Goal: Task Accomplishment & Management: Manage account settings

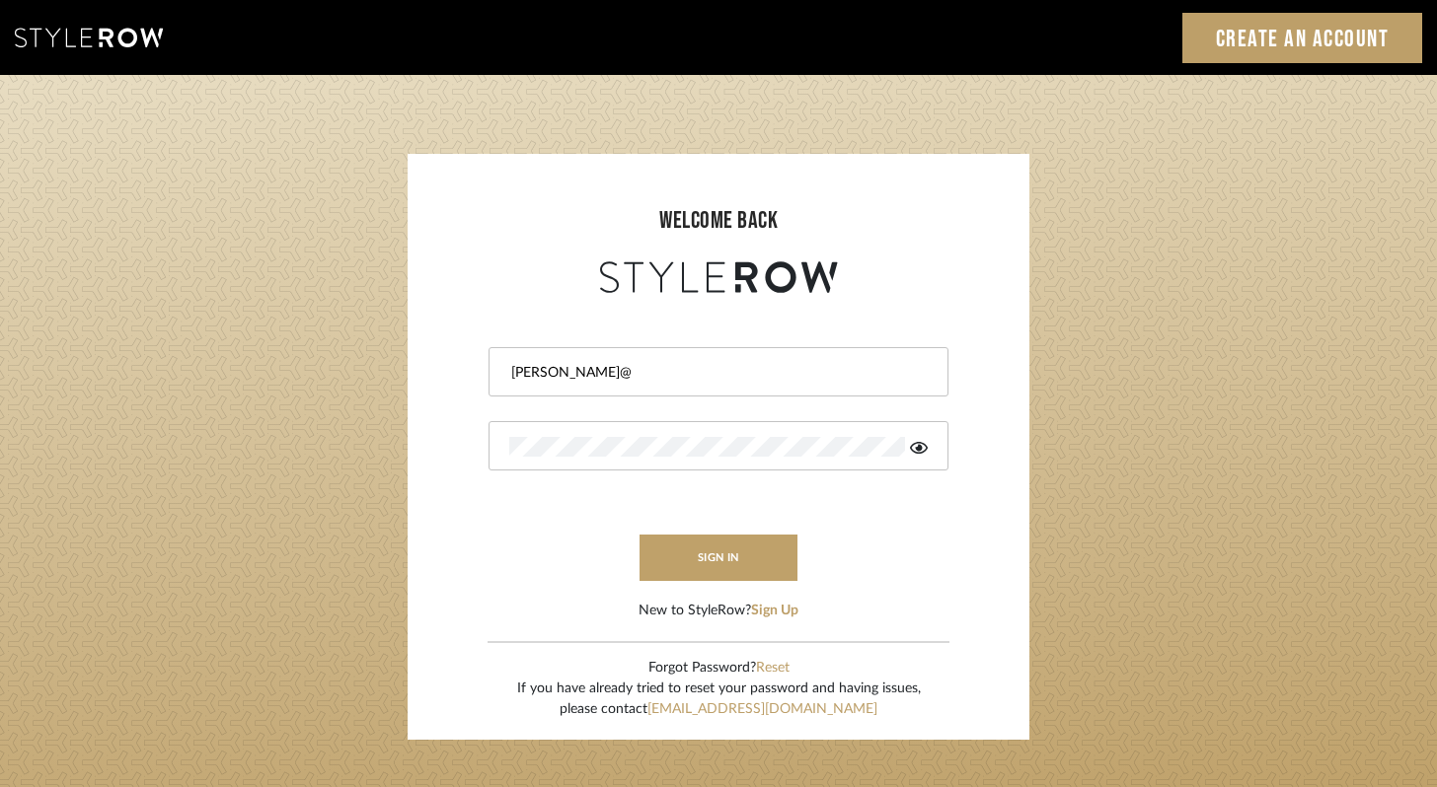
type input "[PERSON_NAME][EMAIL_ADDRESS][DOMAIN_NAME]"
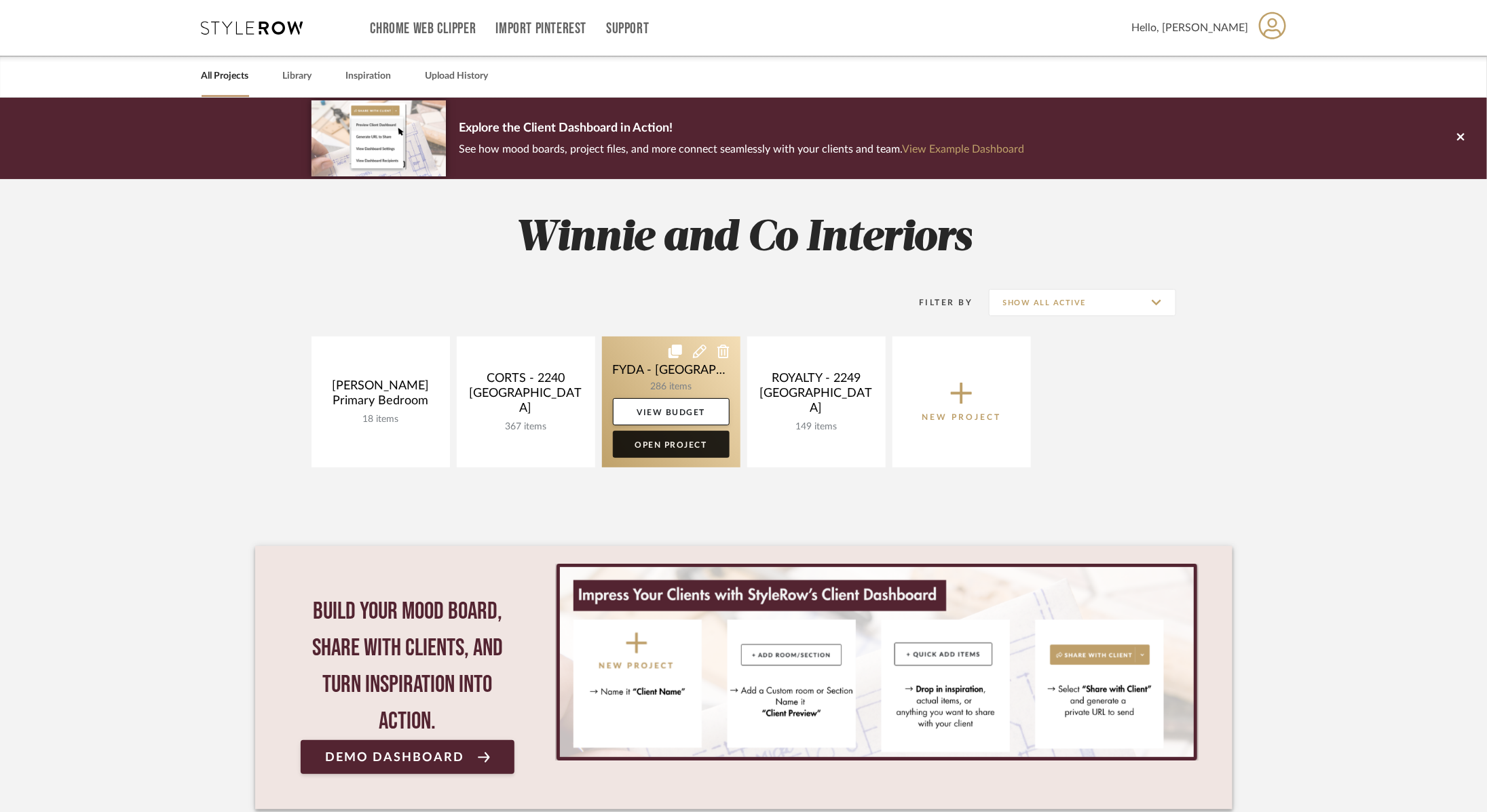
click at [692, 446] on link "Open Project" at bounding box center [671, 444] width 117 height 27
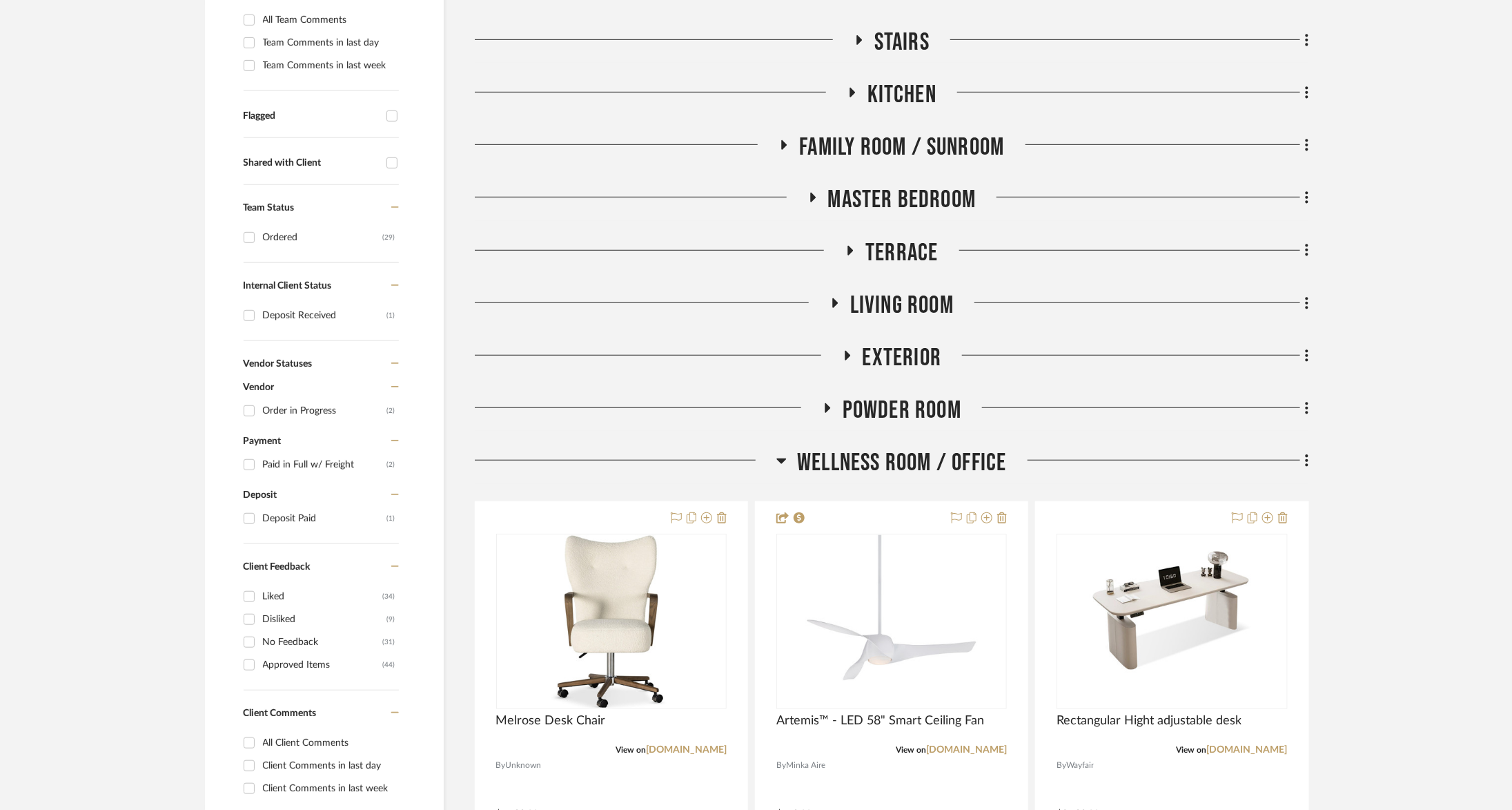
scroll to position [404, 0]
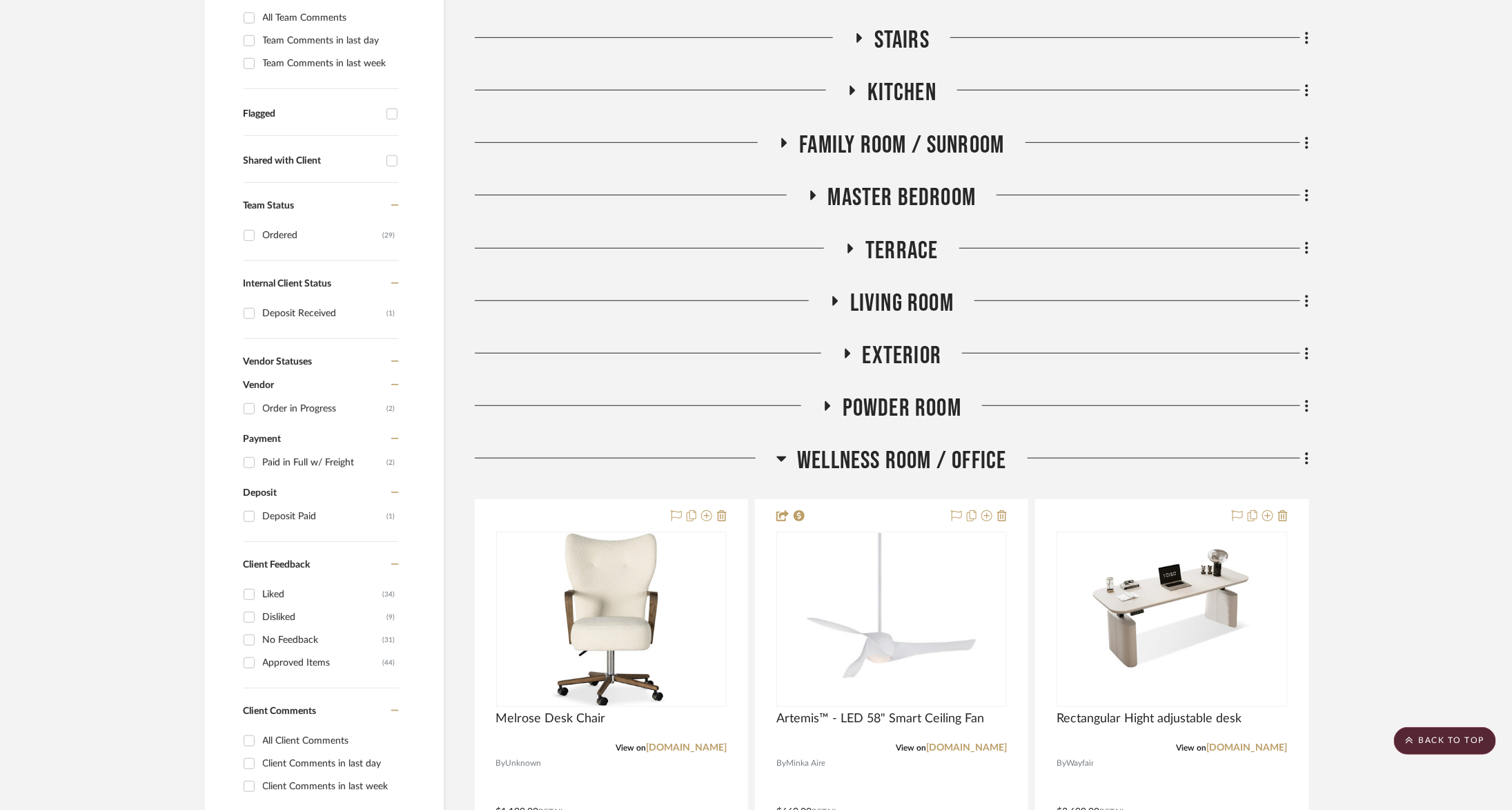
click at [893, 302] on span "Living Room" at bounding box center [902, 303] width 104 height 29
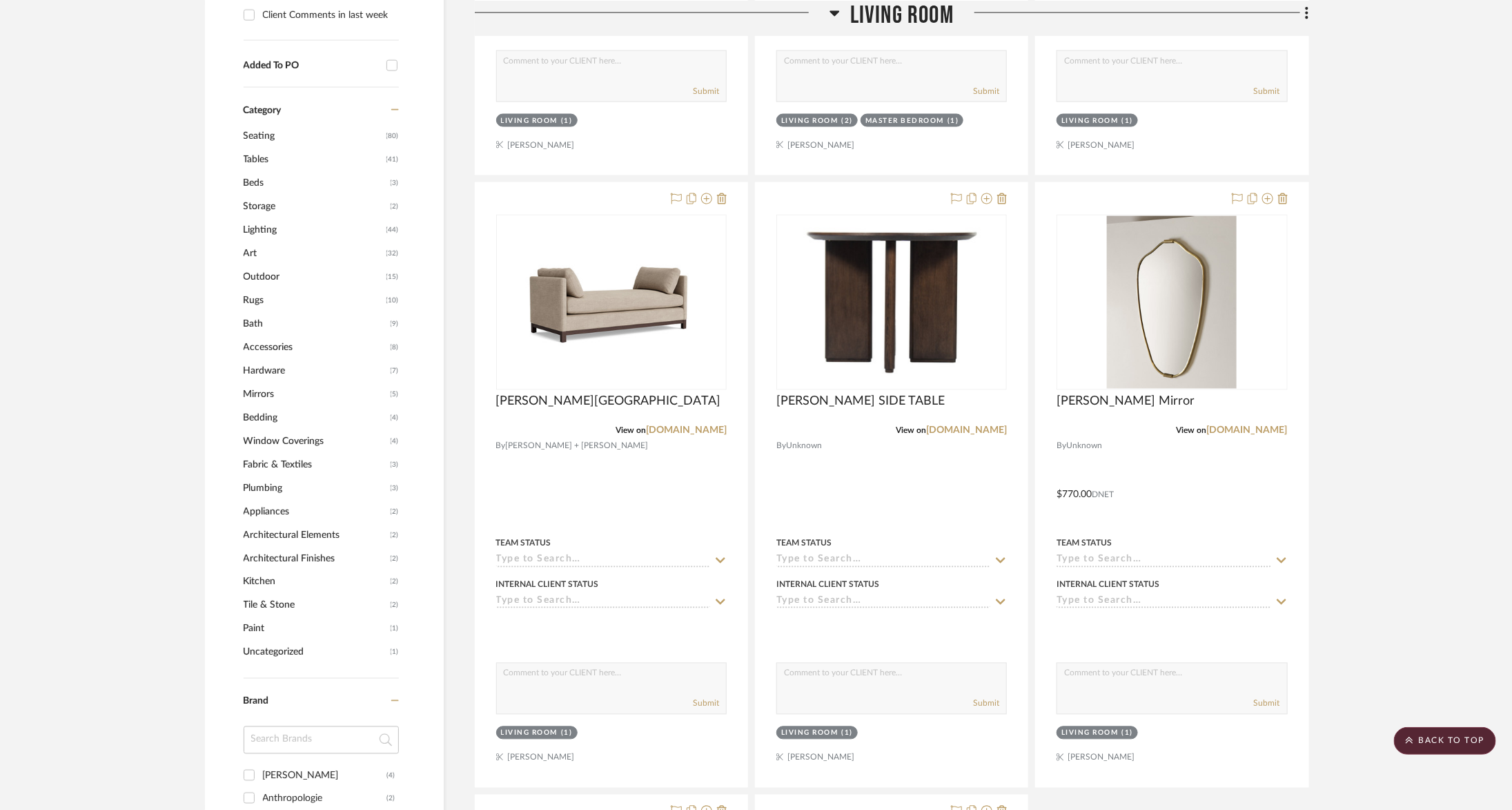
scroll to position [1180, 0]
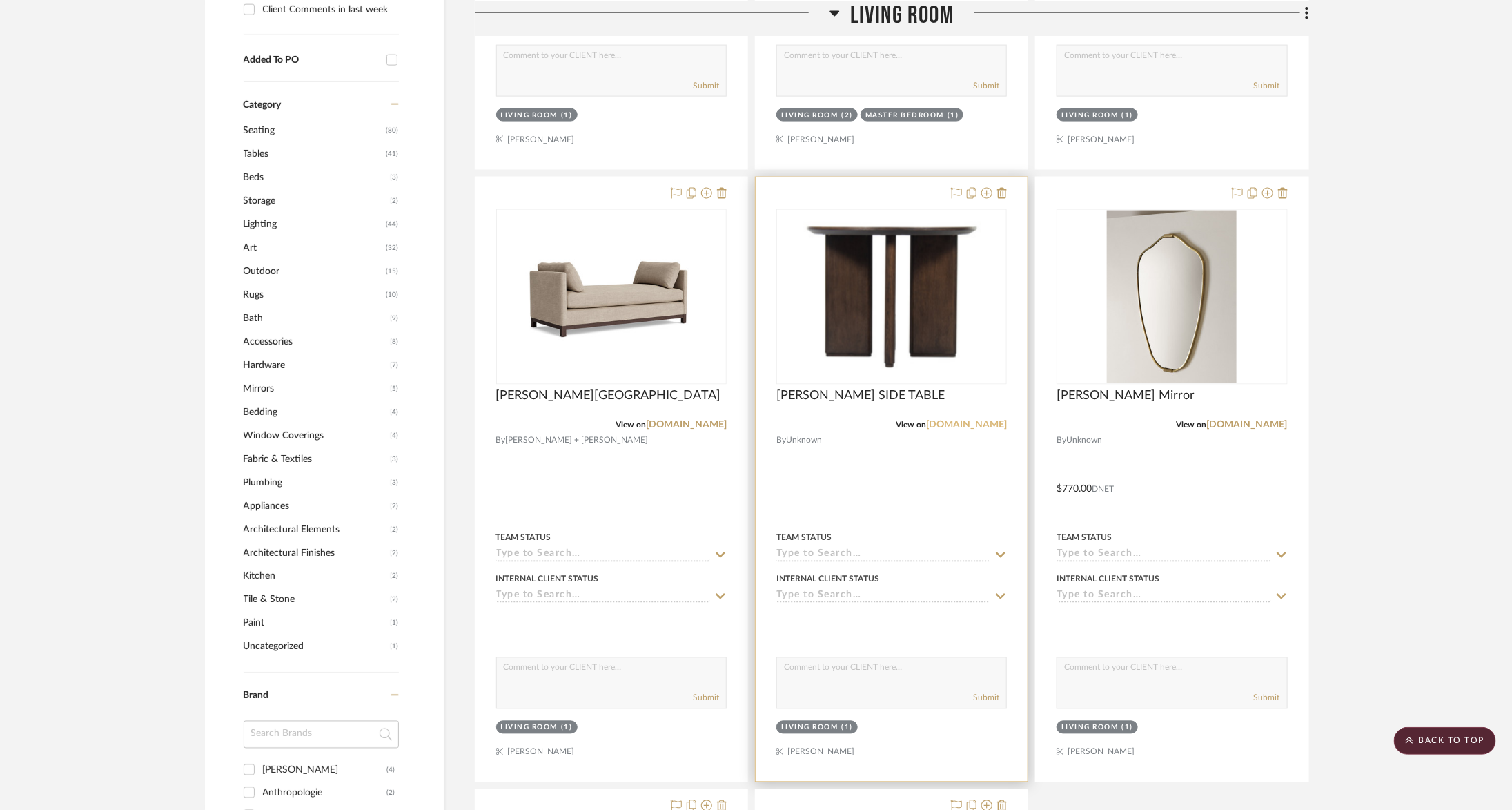
click at [975, 425] on link "[DOMAIN_NAME]" at bounding box center [966, 425] width 80 height 10
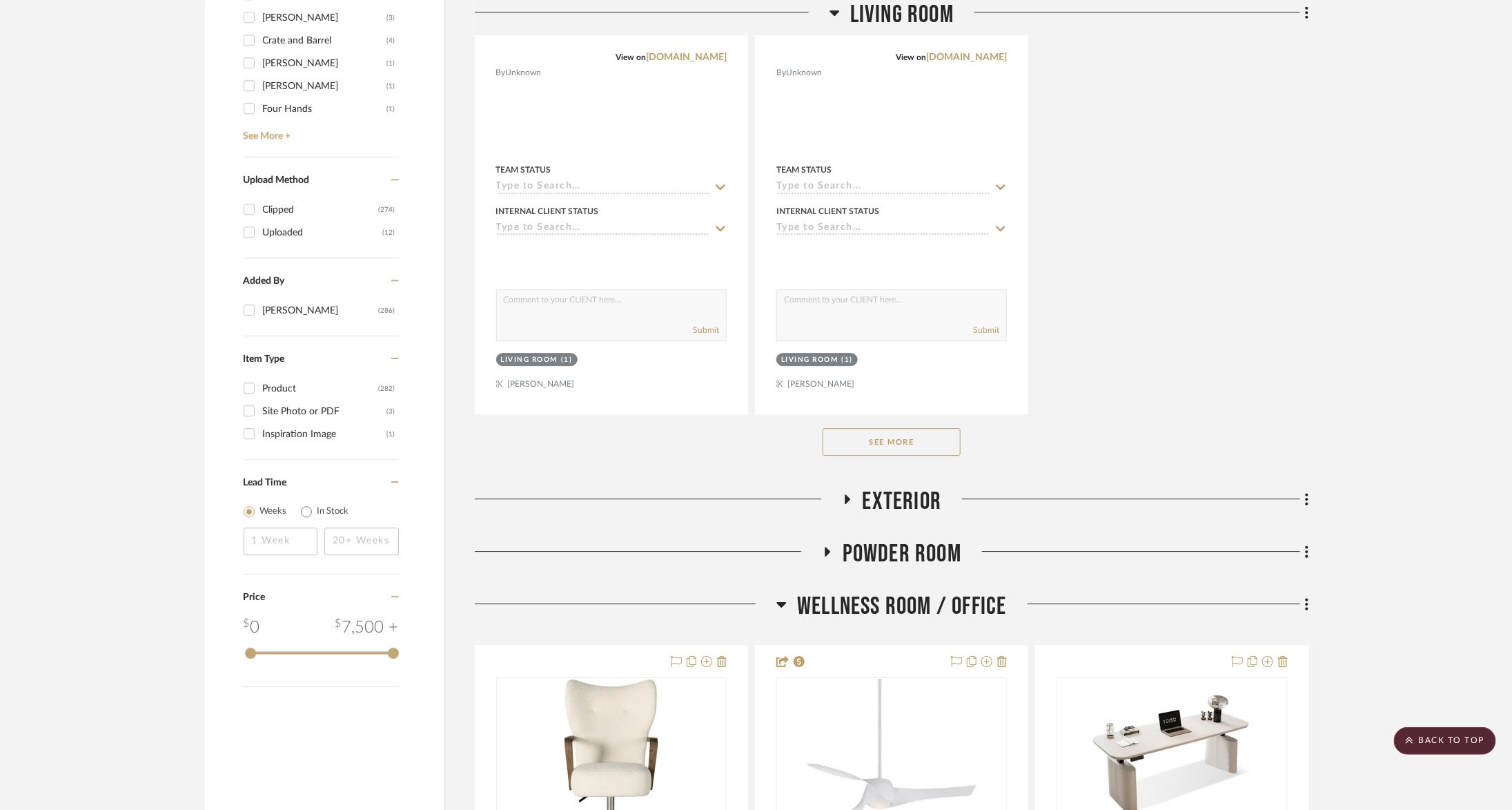
scroll to position [2164, 0]
click at [934, 447] on div "See More" at bounding box center [892, 438] width 834 height 55
click at [920, 441] on button "See More" at bounding box center [891, 438] width 138 height 27
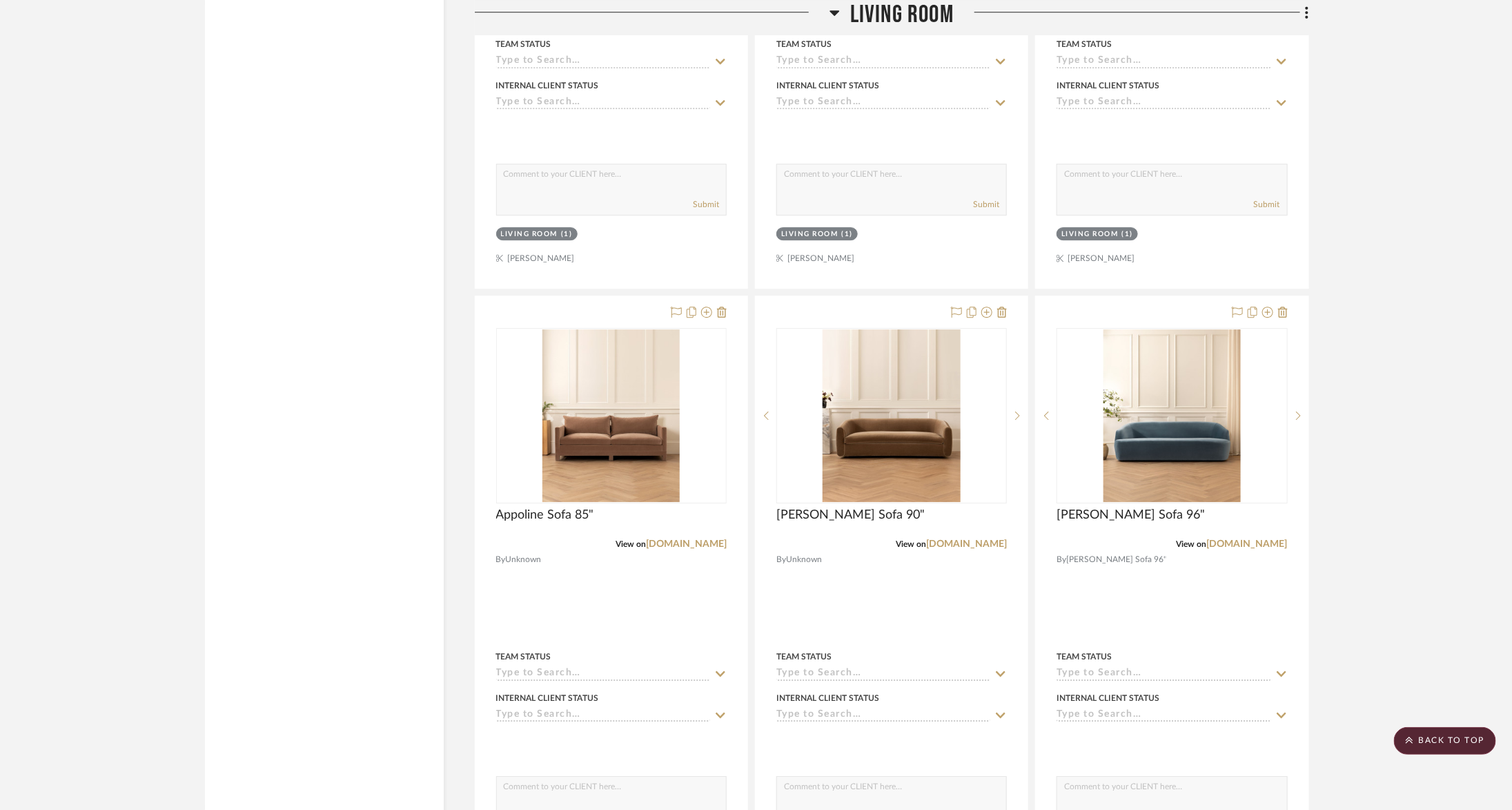
scroll to position [5349, 0]
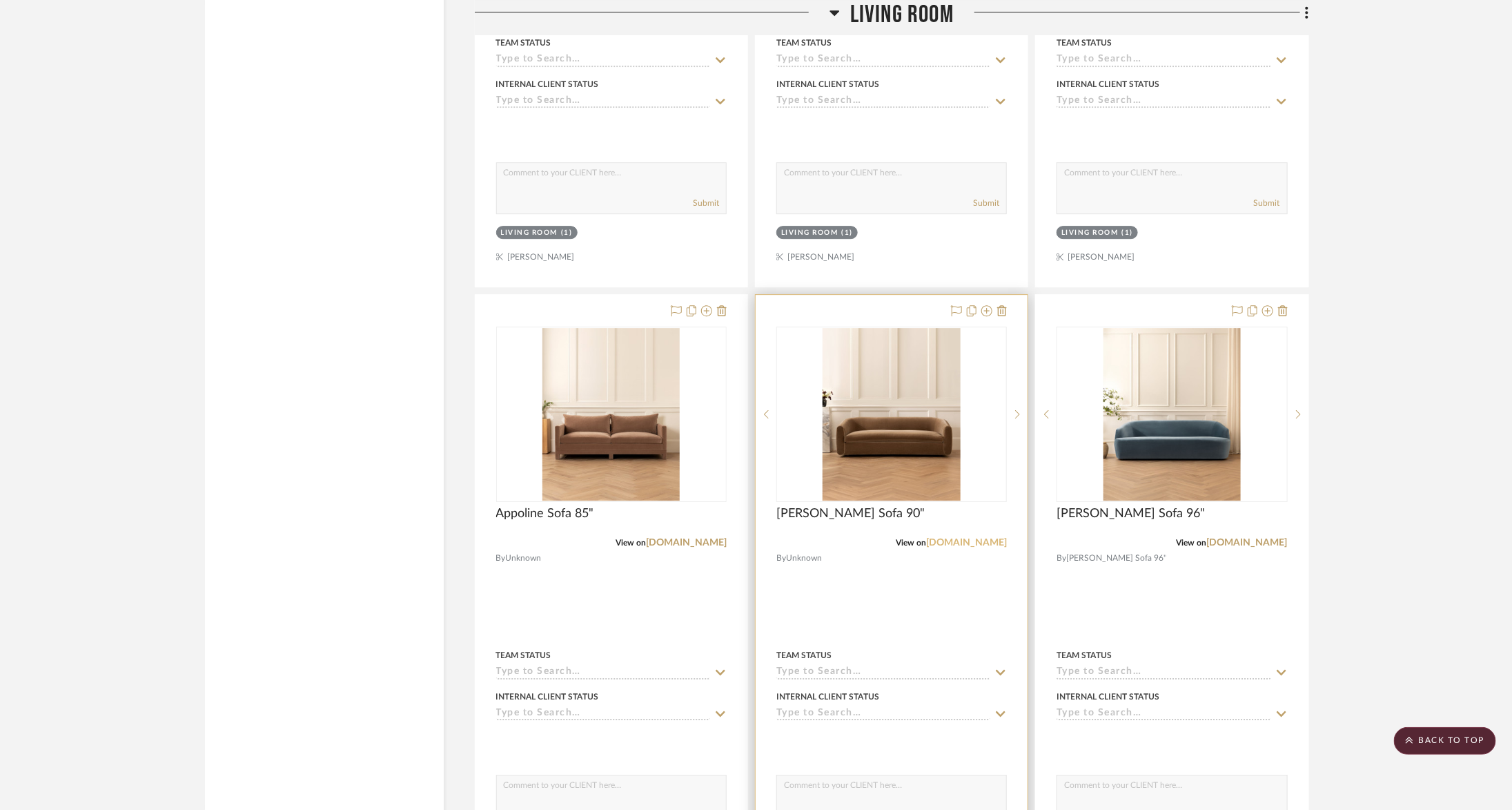
click at [986, 538] on link "[DOMAIN_NAME]" at bounding box center [966, 543] width 80 height 10
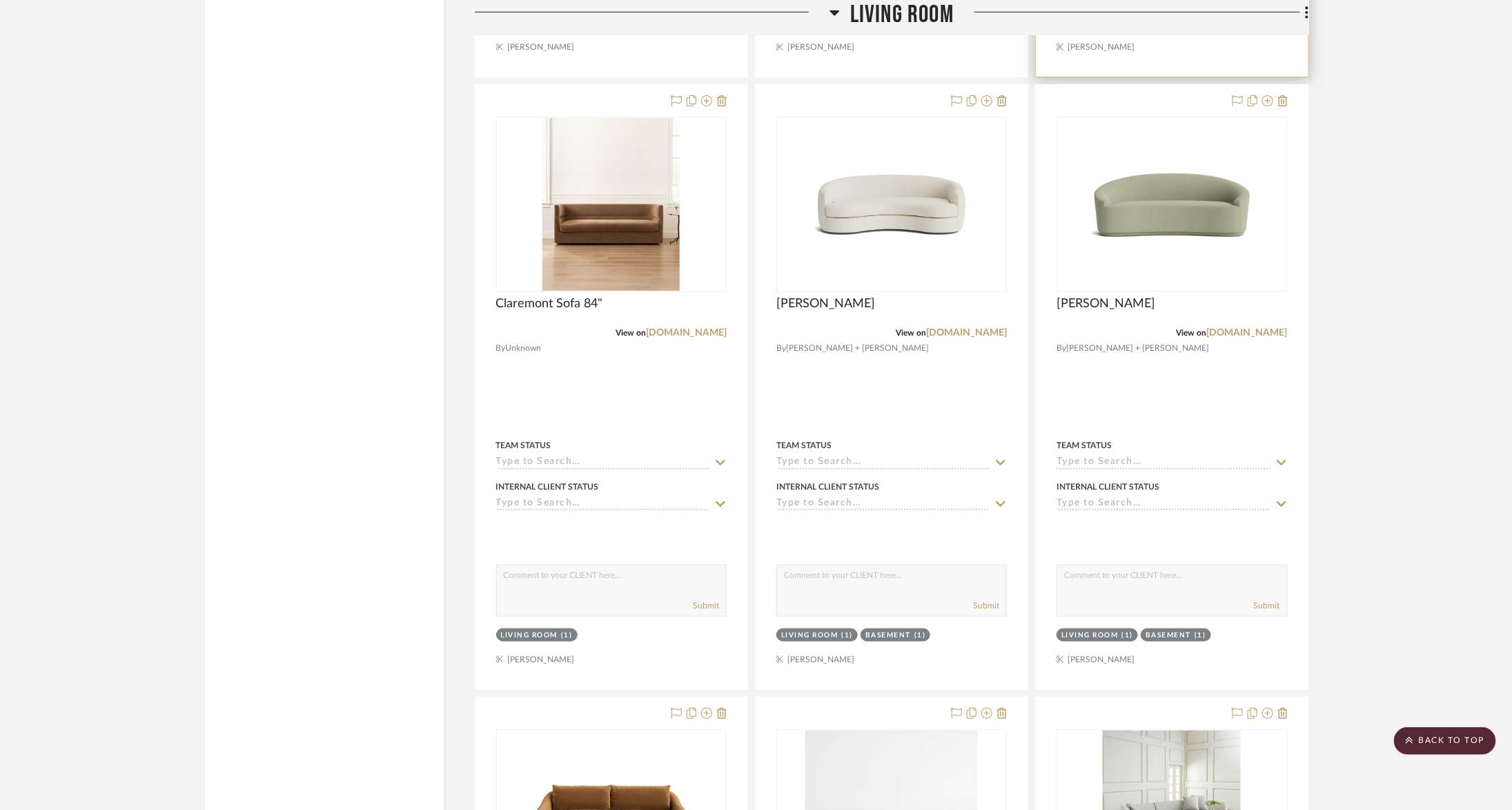
scroll to position [6173, 0]
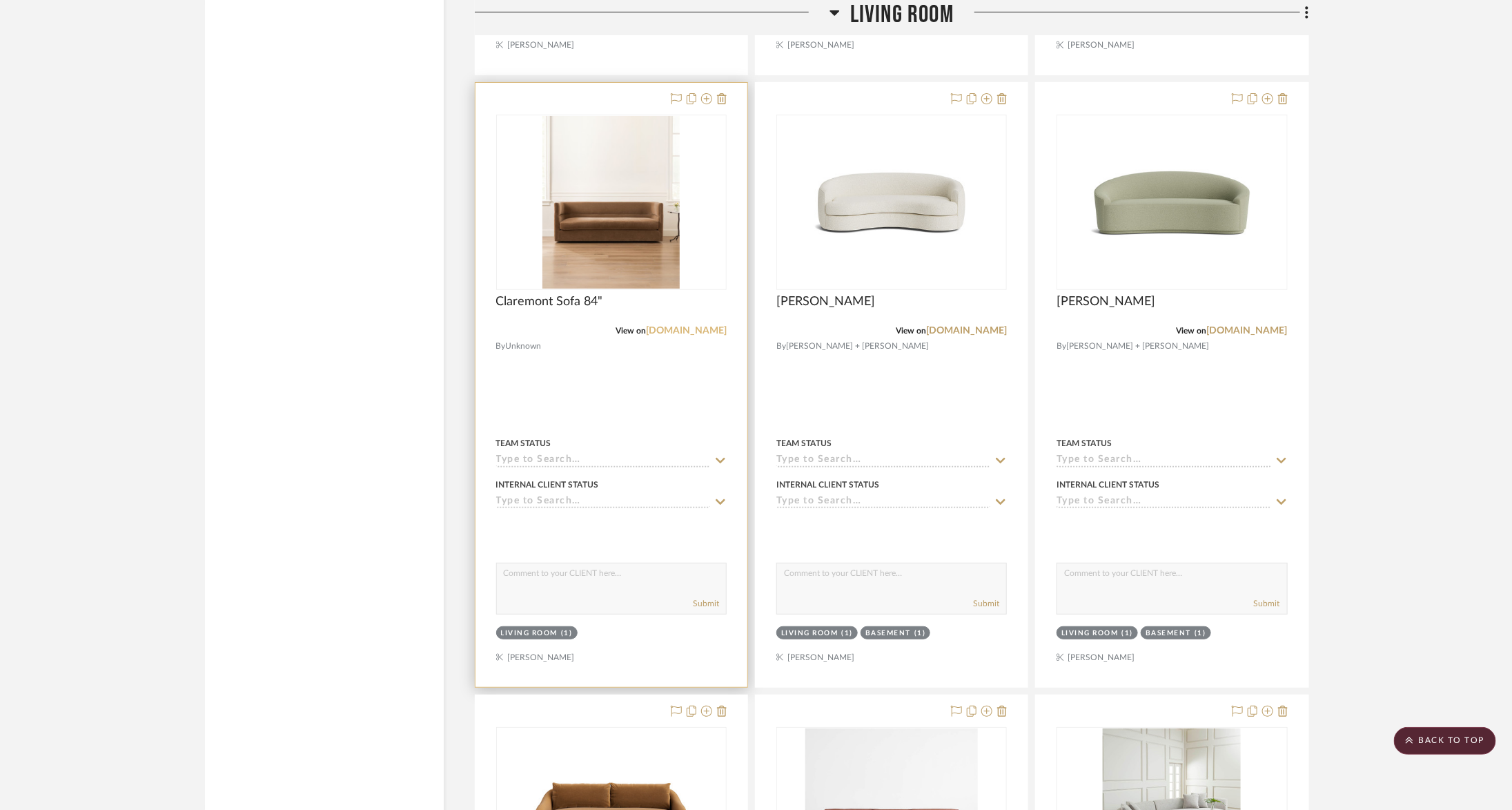
click at [702, 326] on link "[DOMAIN_NAME]" at bounding box center [686, 331] width 80 height 10
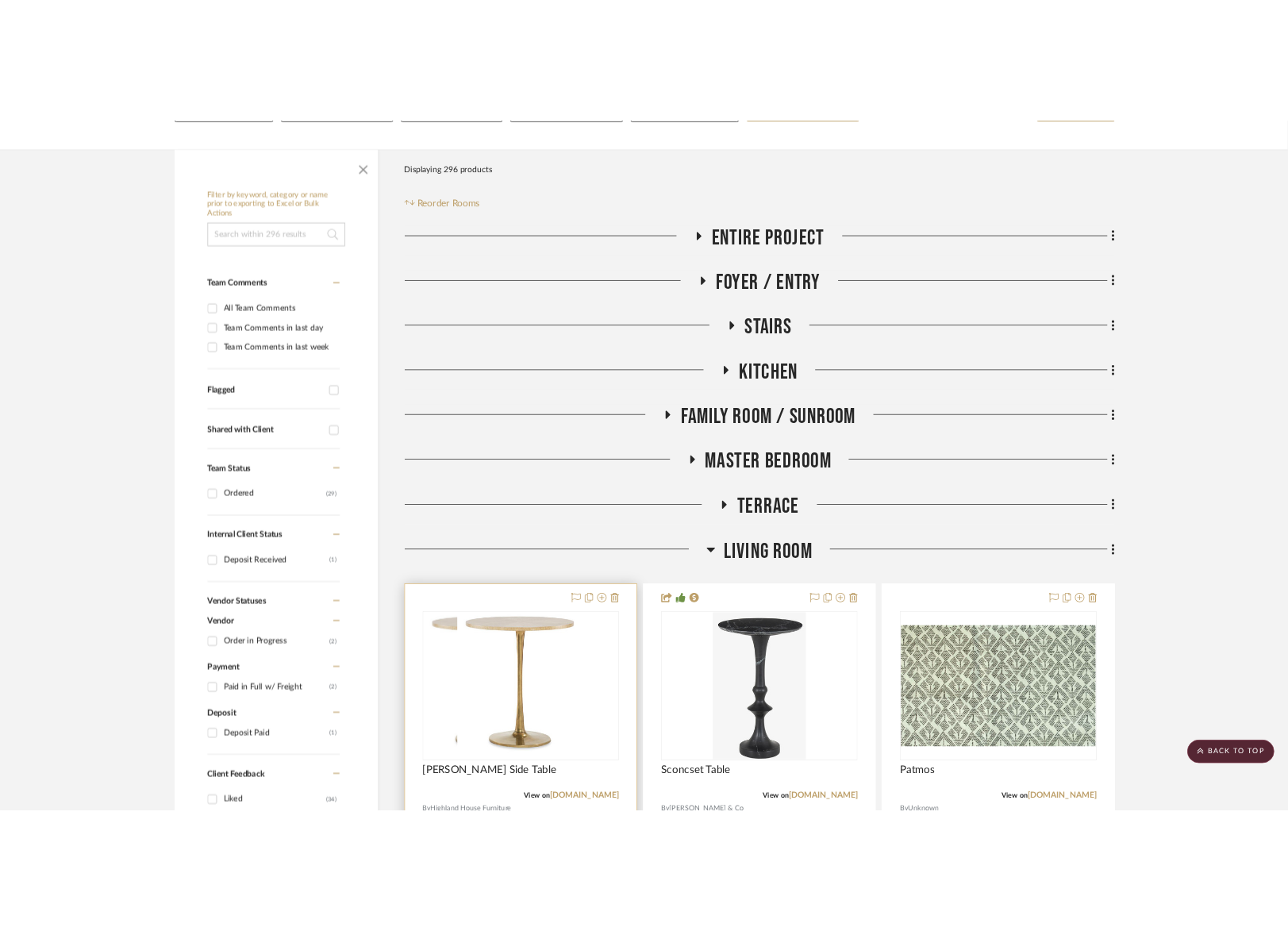
scroll to position [193, 0]
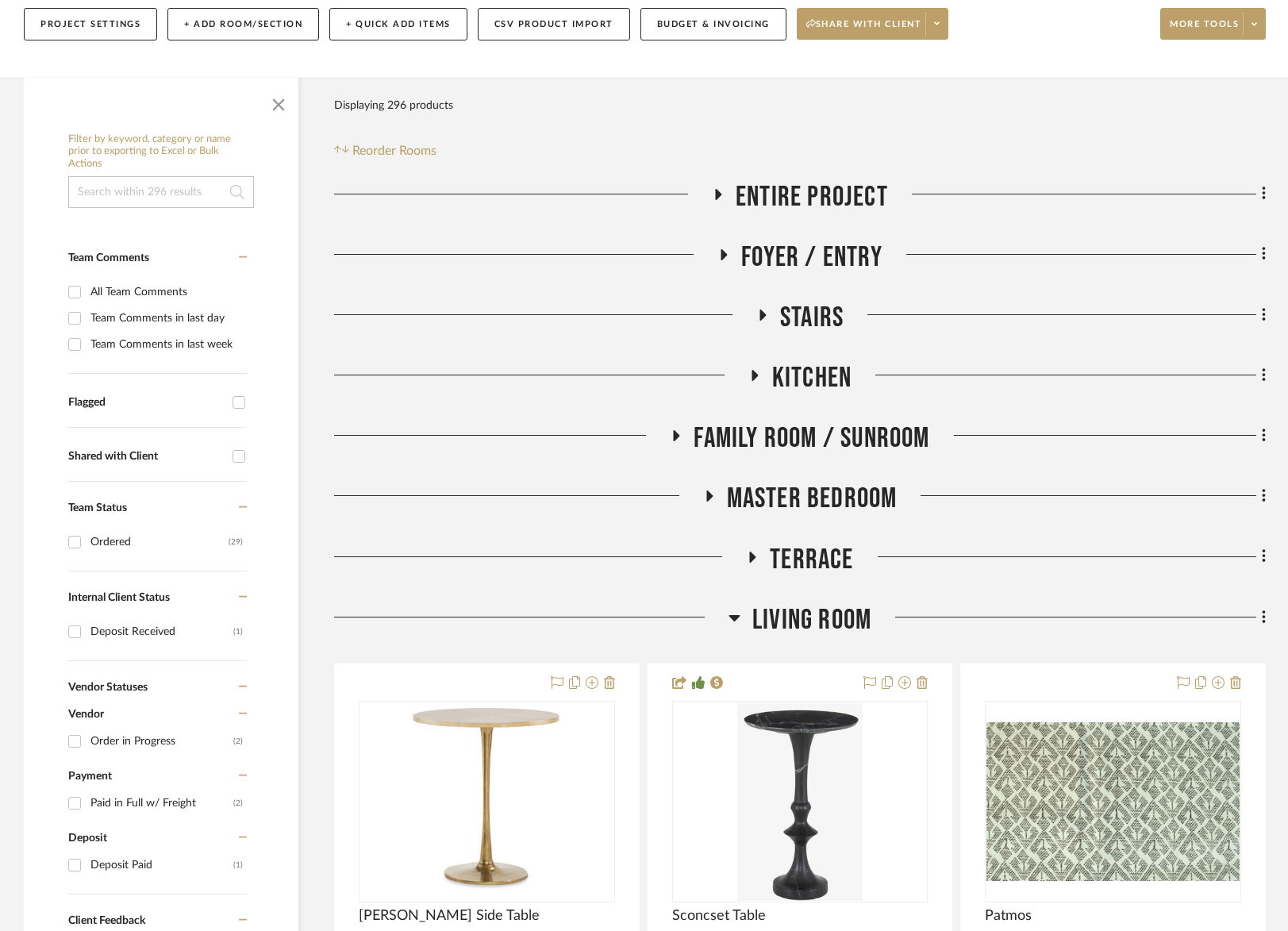
click at [814, 622] on span "Living Room" at bounding box center [811, 620] width 119 height 34
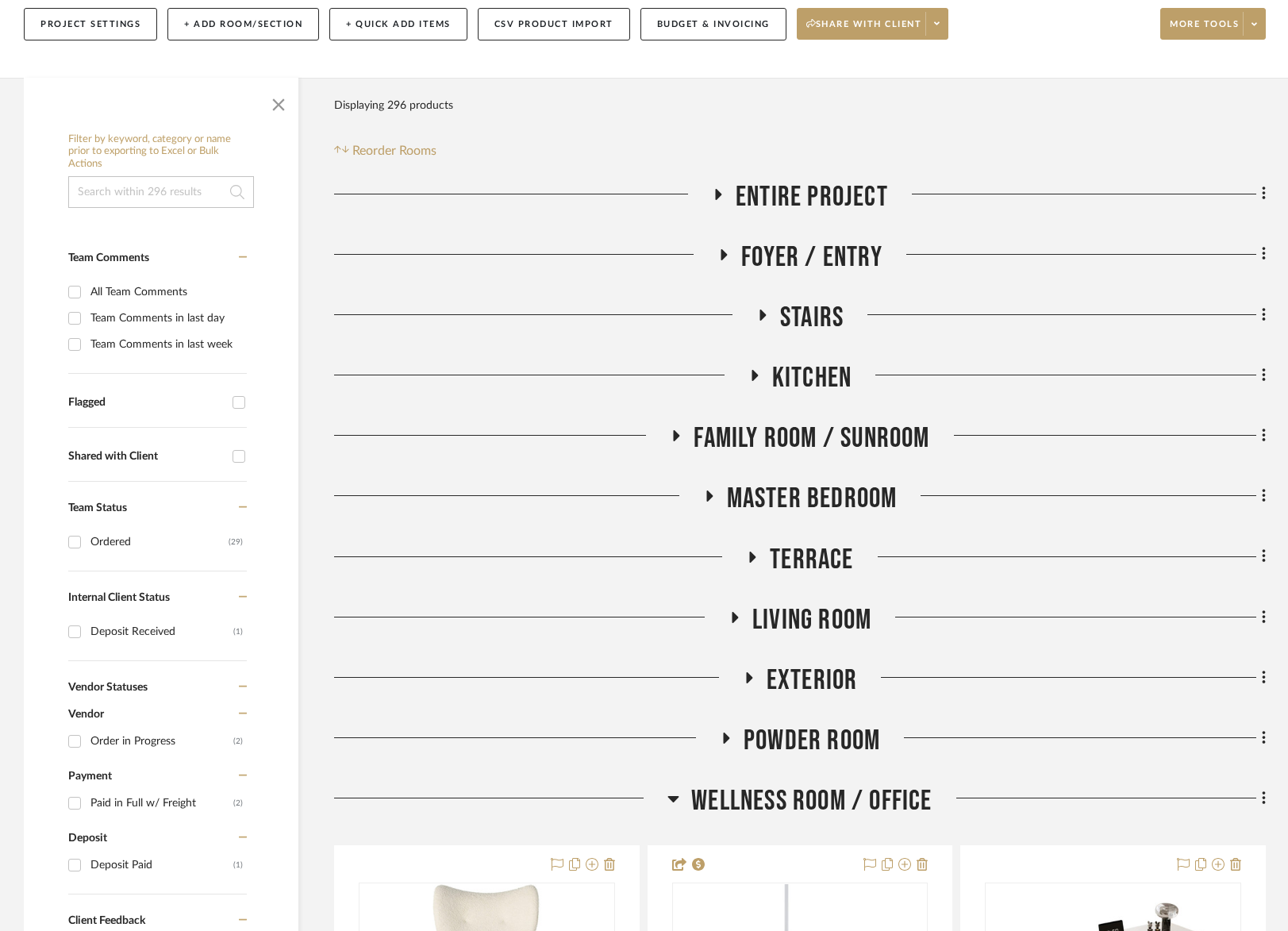
click at [814, 622] on span "Living Room" at bounding box center [811, 620] width 119 height 34
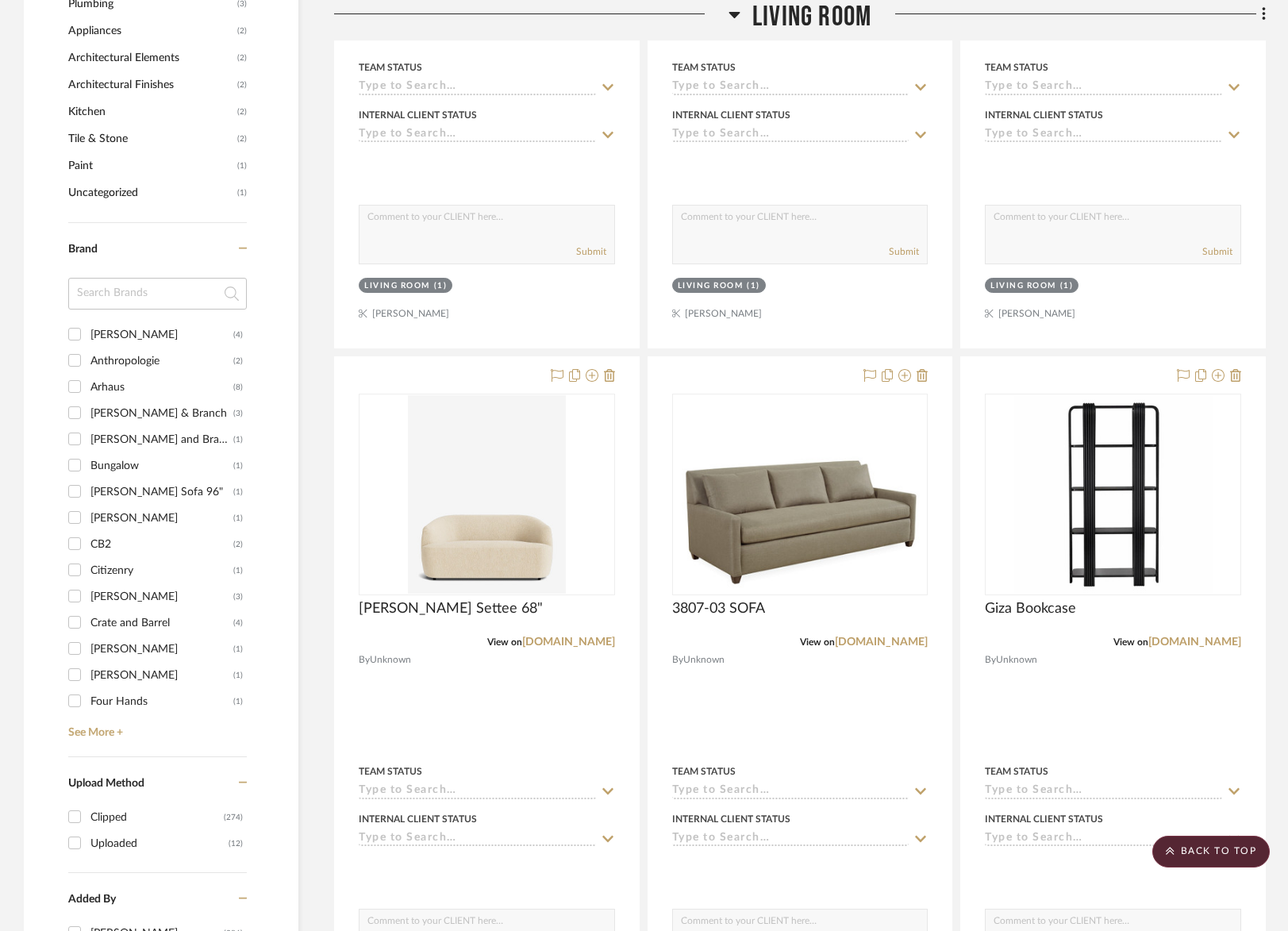
scroll to position [1924, 0]
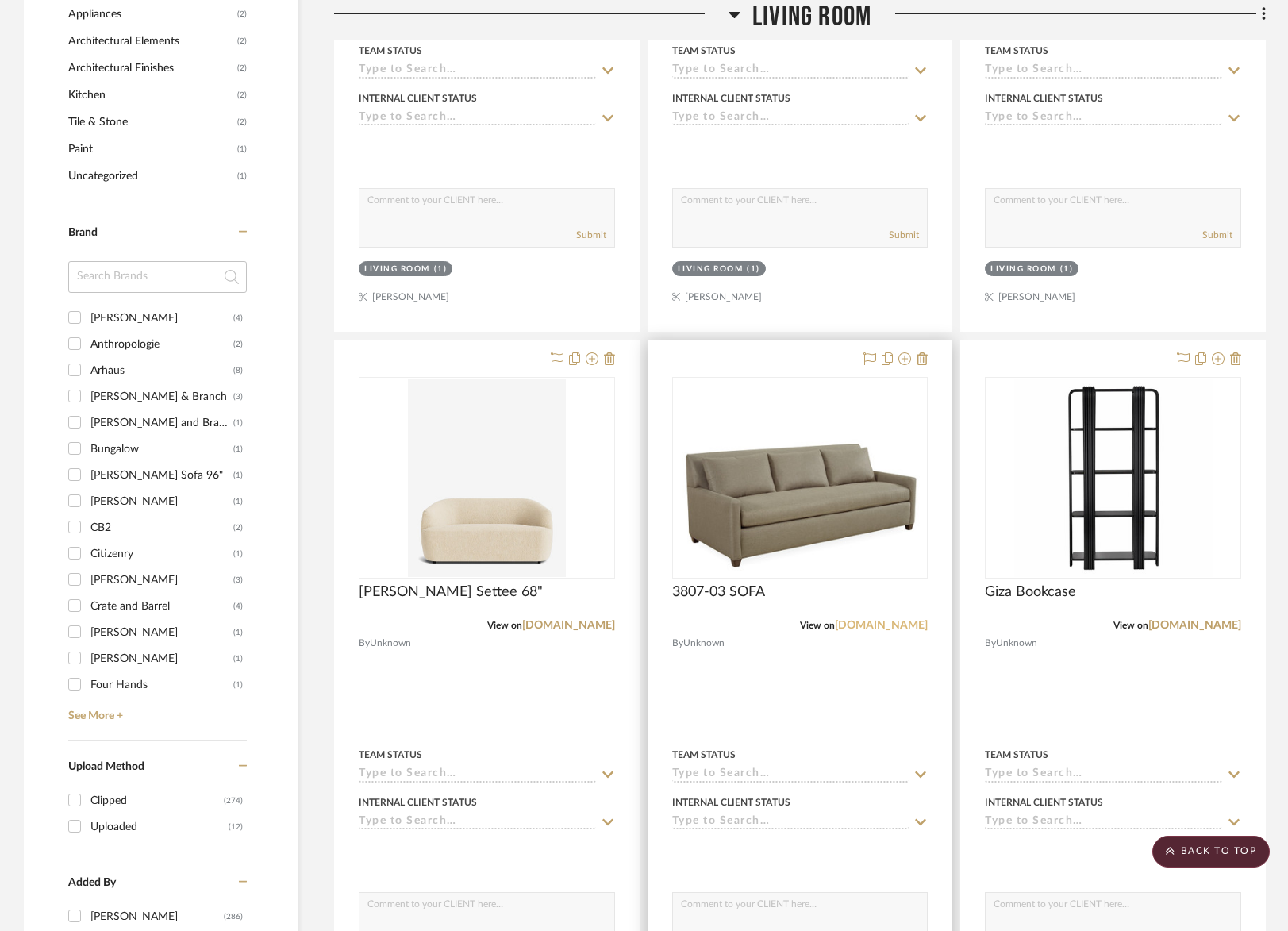
click at [861, 620] on link "leeindustries.com" at bounding box center [880, 625] width 92 height 11
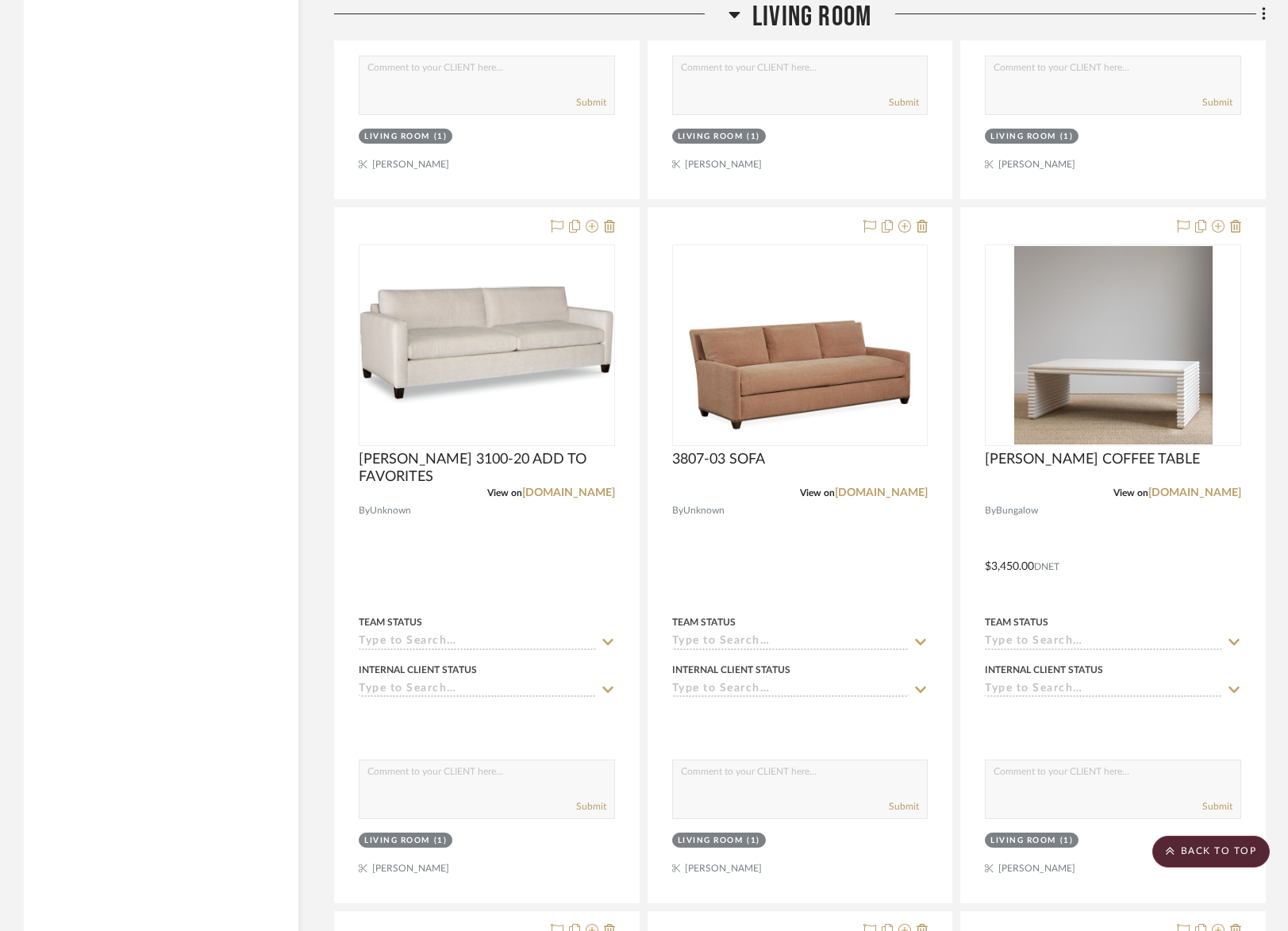
scroll to position [4173, 0]
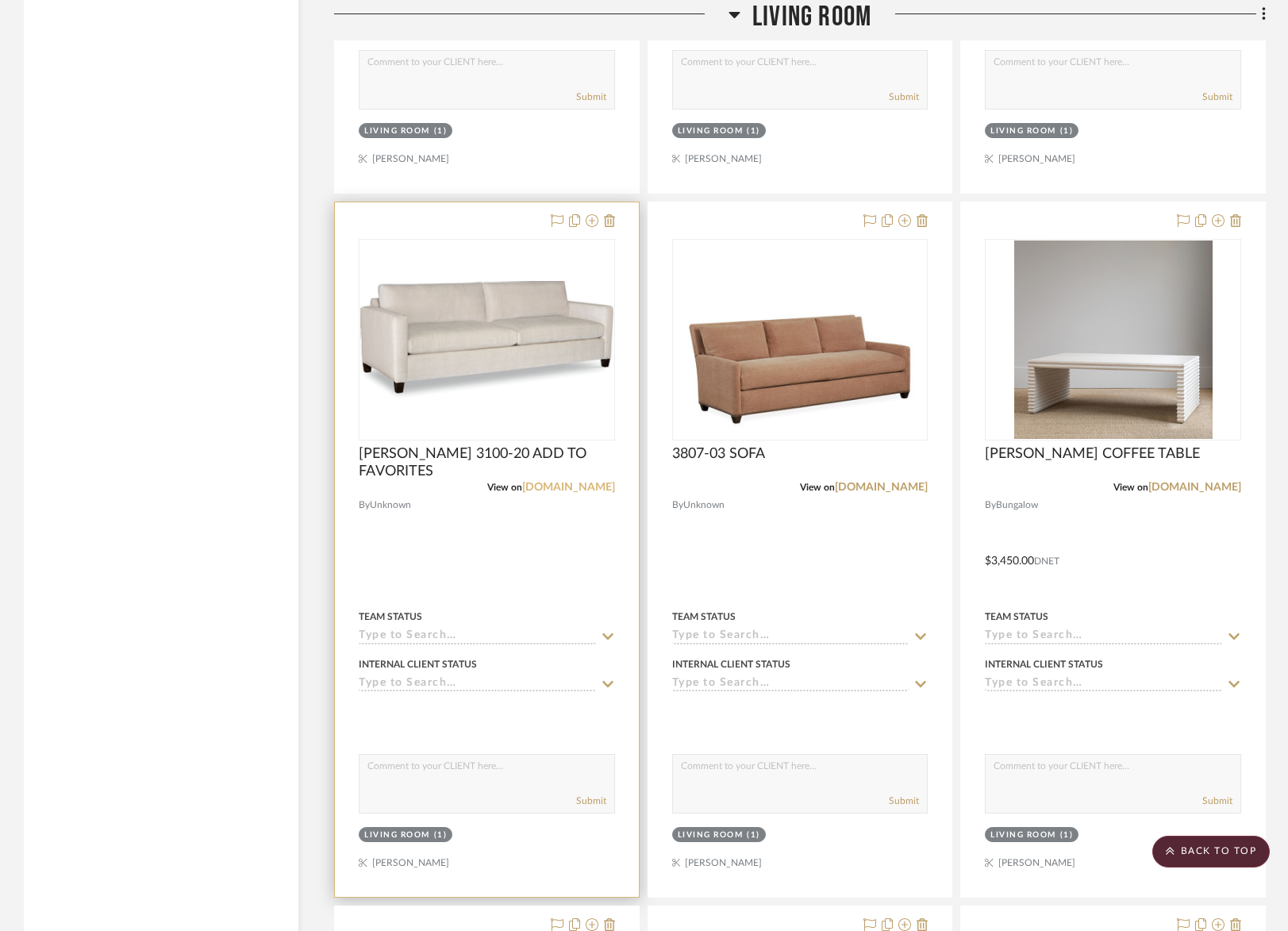
click at [585, 482] on link "crlaine.com" at bounding box center [568, 487] width 92 height 11
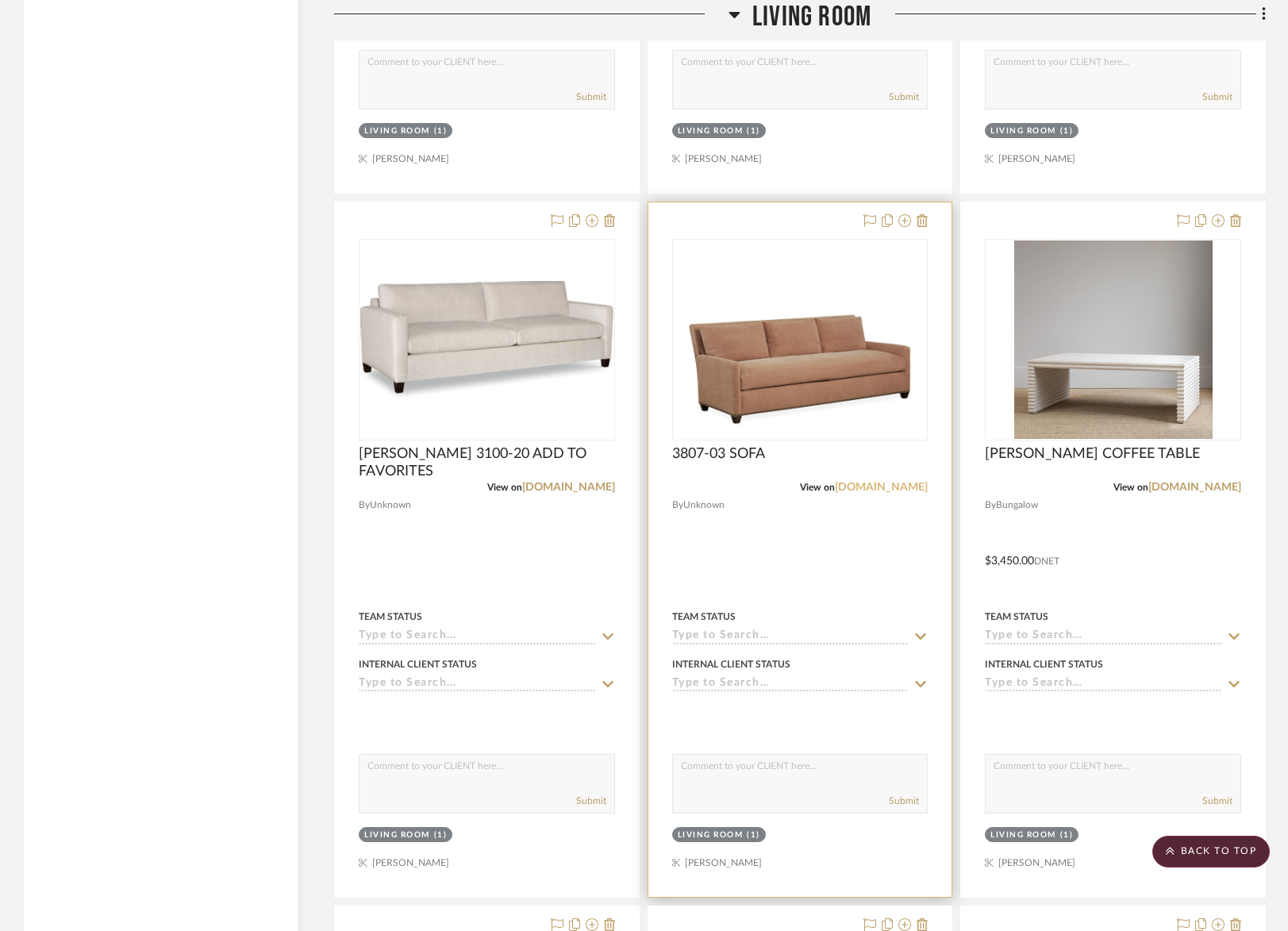
click at [889, 482] on link "leeindustries.com" at bounding box center [880, 487] width 92 height 11
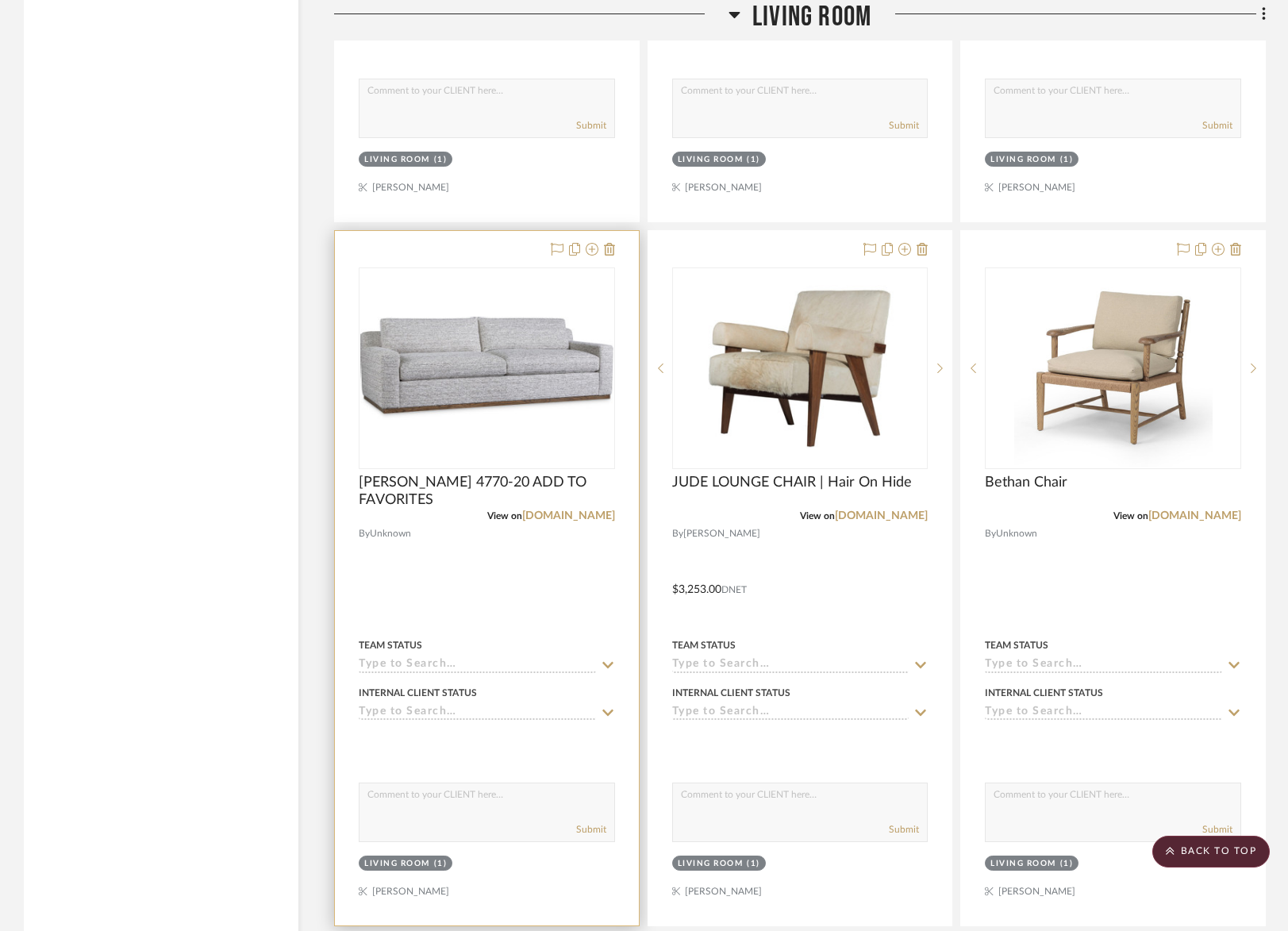
scroll to position [4853, 0]
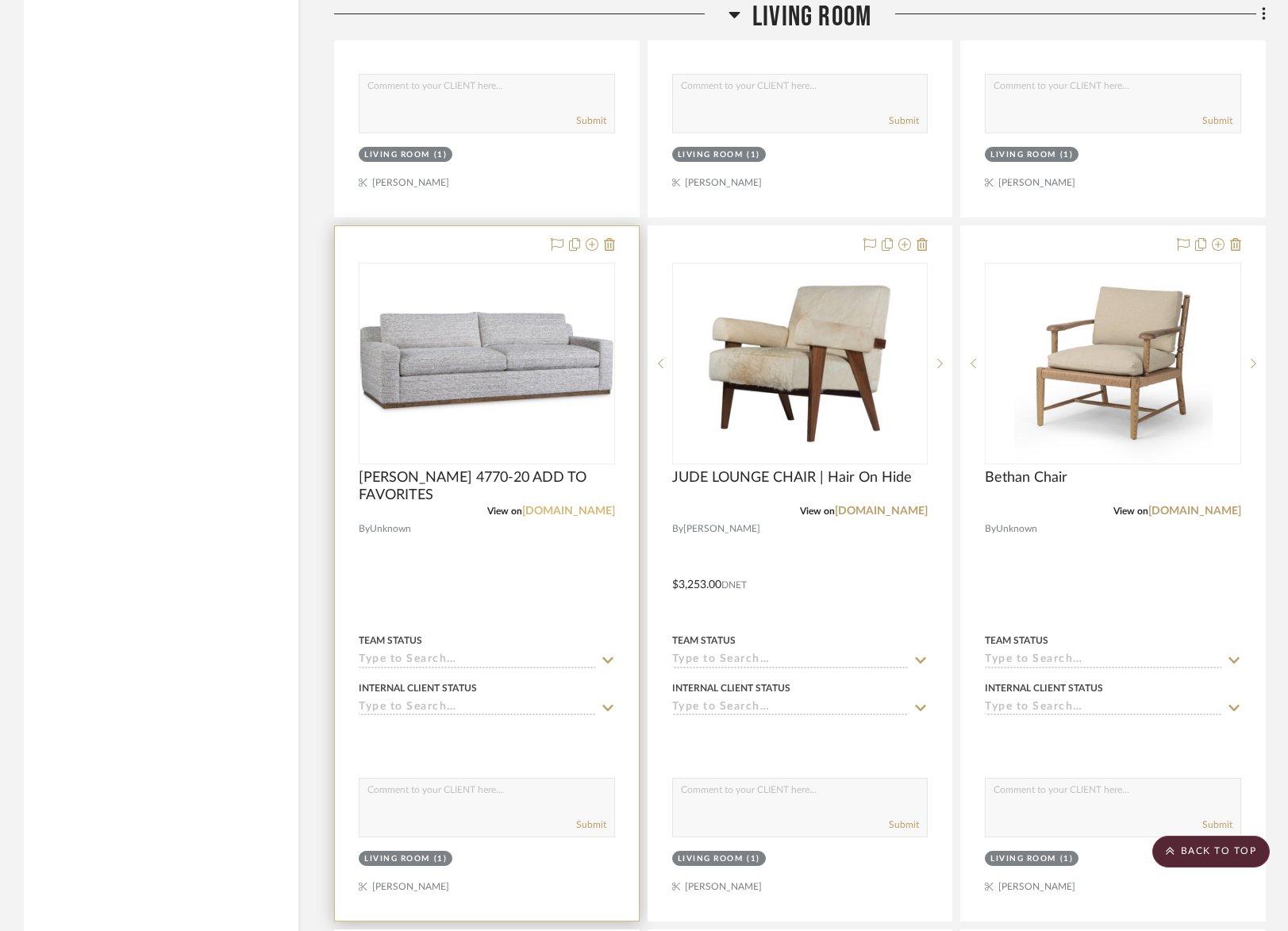
click at [579, 506] on link "crlaine.com" at bounding box center [568, 511] width 92 height 11
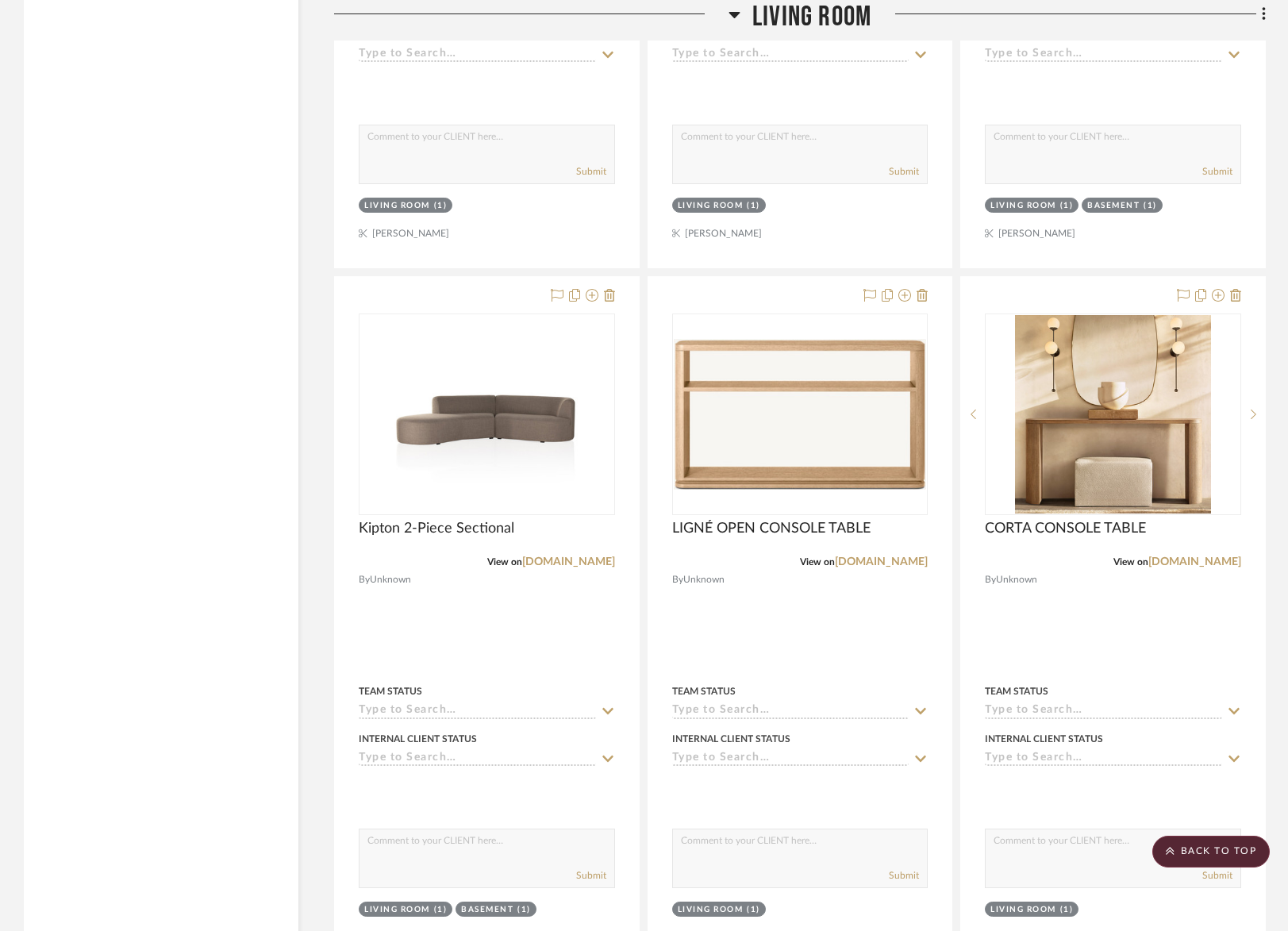
scroll to position [8323, 0]
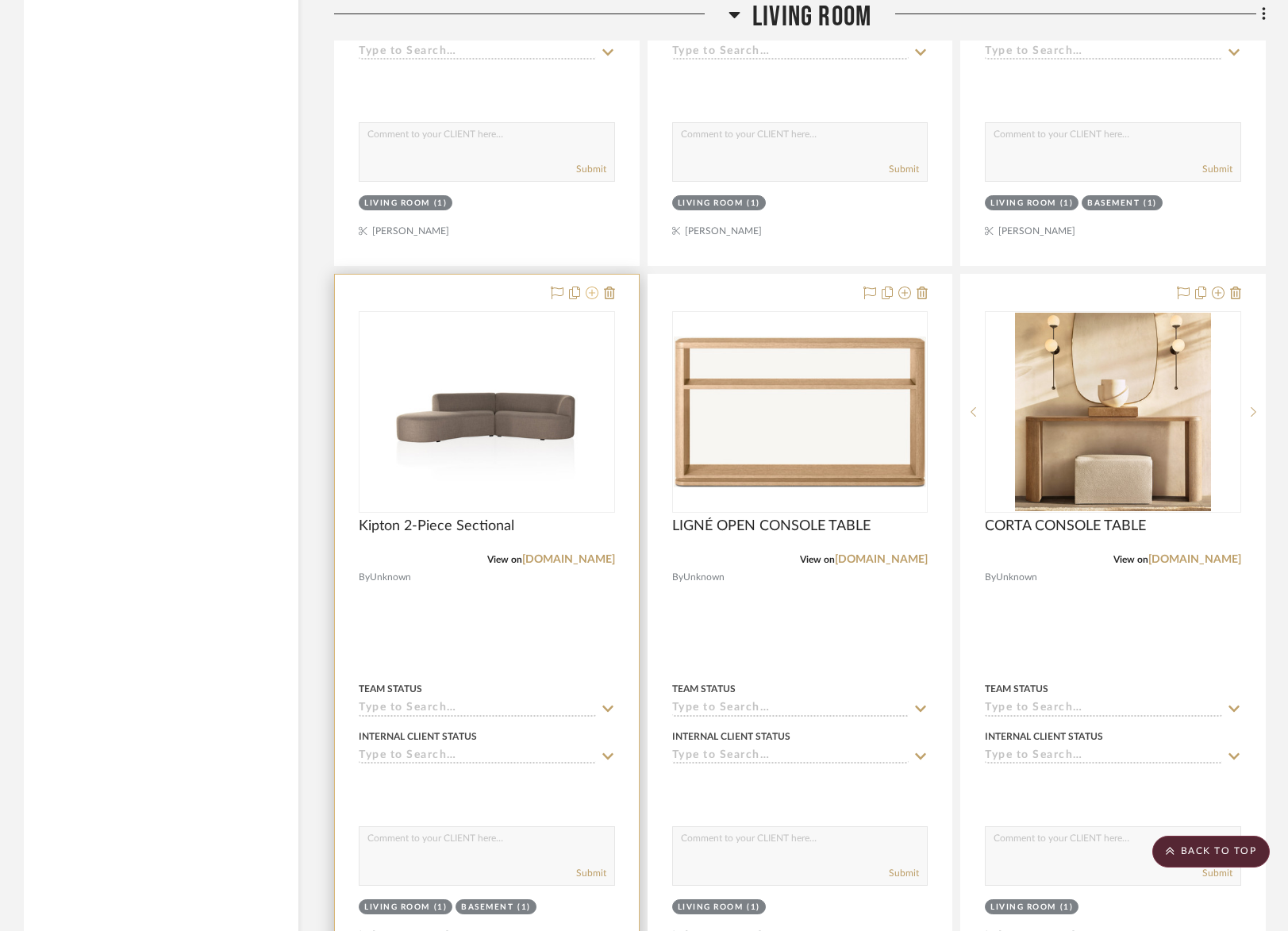
click at [590, 286] on icon at bounding box center [592, 293] width 13 height 13
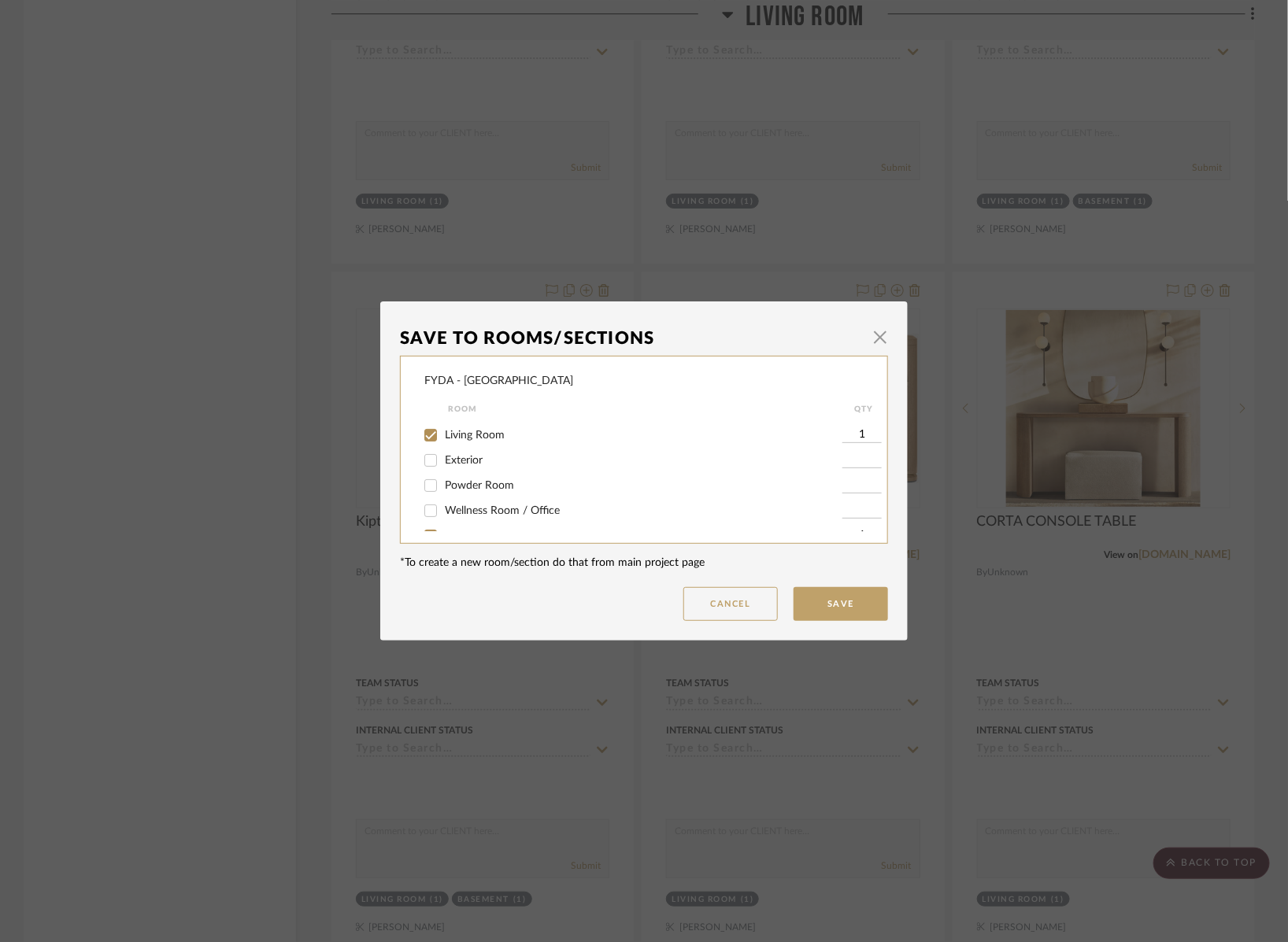
scroll to position [165, 0]
click at [483, 447] on span "Living Room" at bounding box center [475, 443] width 60 height 11
click at [444, 448] on input "Living Room" at bounding box center [431, 443] width 26 height 26
checkbox input "false"
click at [840, 598] on button "Save" at bounding box center [841, 604] width 94 height 34
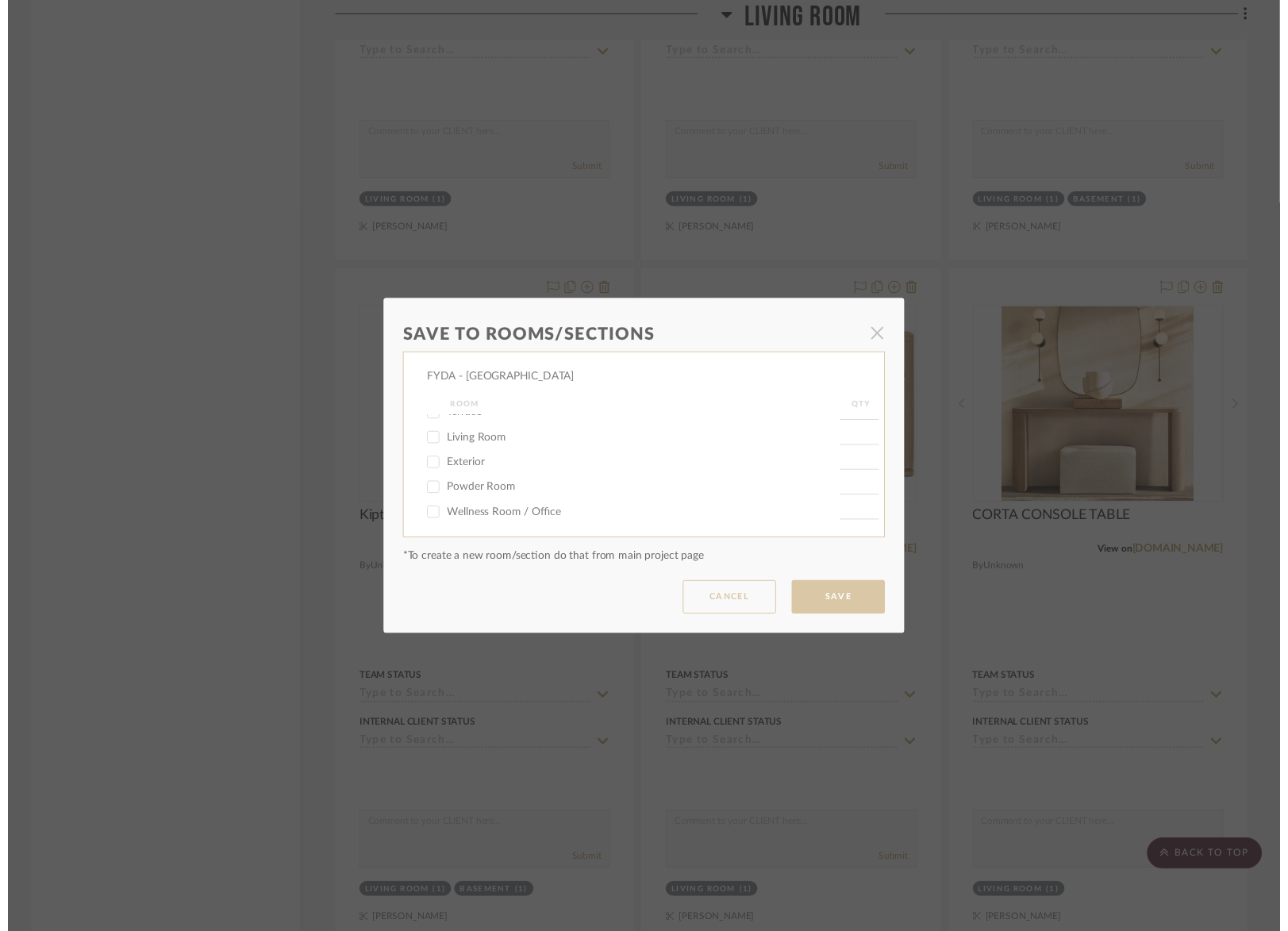
scroll to position [8323, 0]
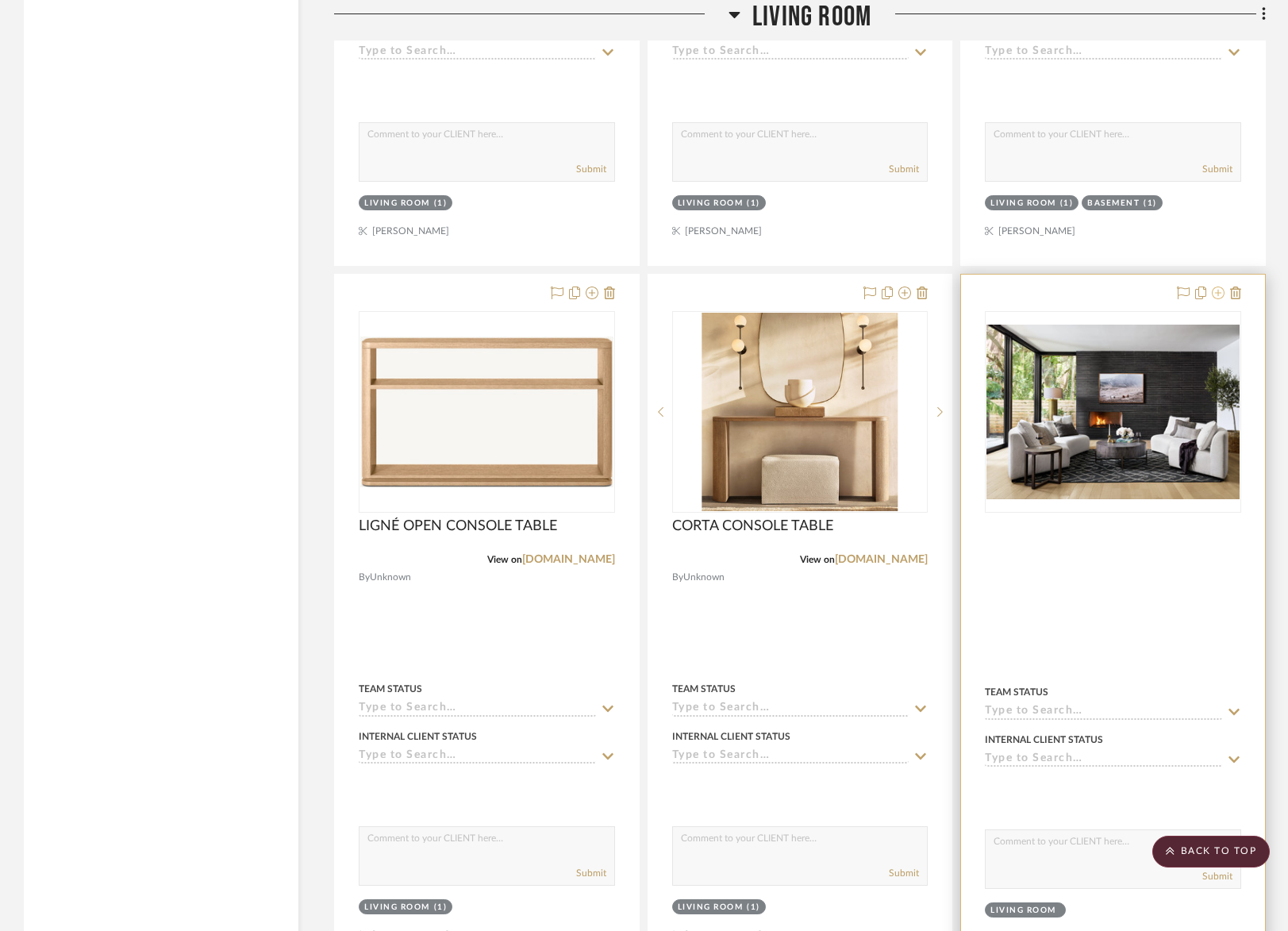
click at [1217, 286] on icon at bounding box center [1218, 293] width 13 height 13
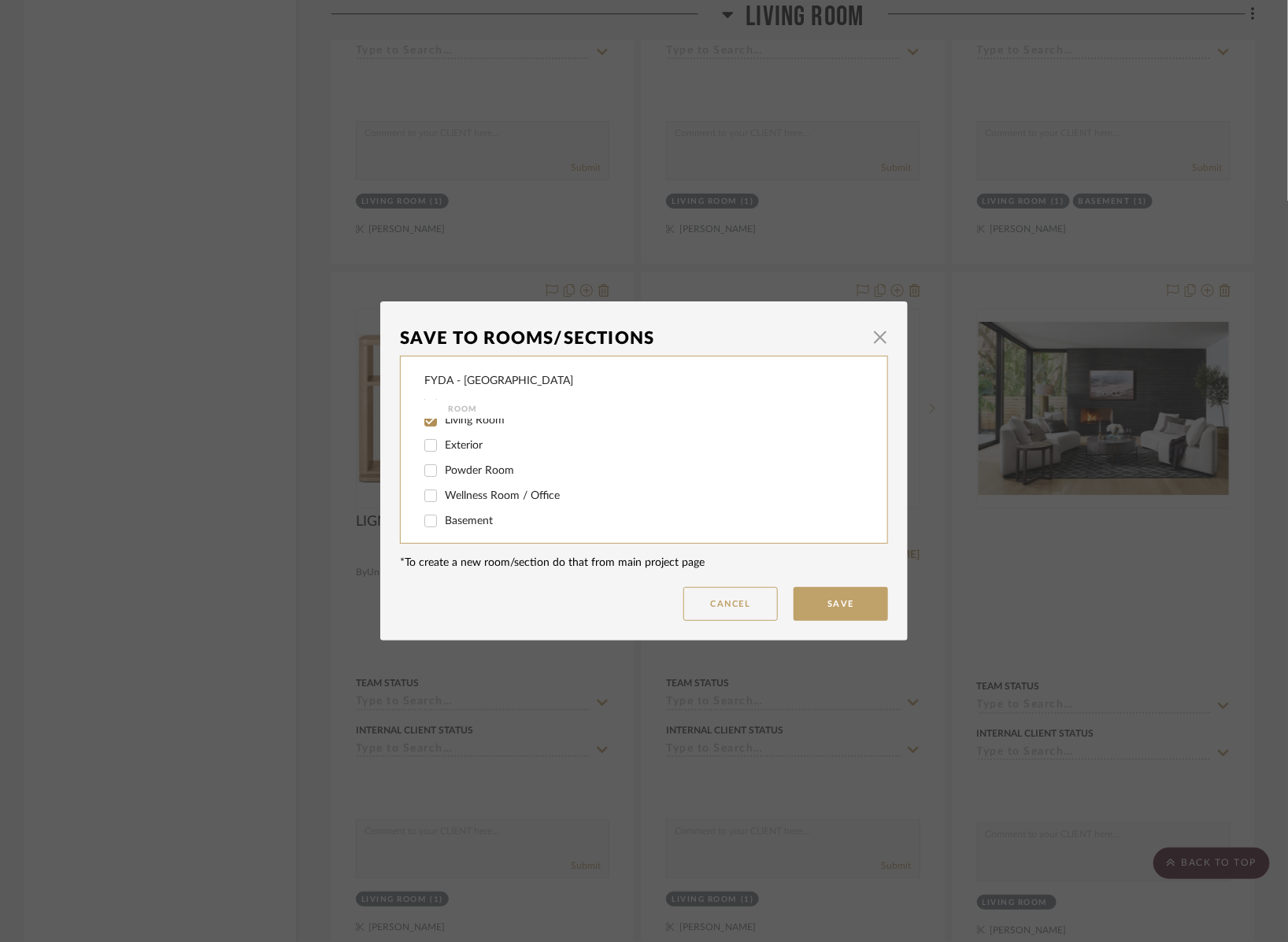
scroll to position [189, 0]
click at [488, 422] on span "Living Room" at bounding box center [475, 419] width 60 height 11
click at [444, 422] on input "Living Room" at bounding box center [431, 419] width 26 height 26
checkbox input "false"
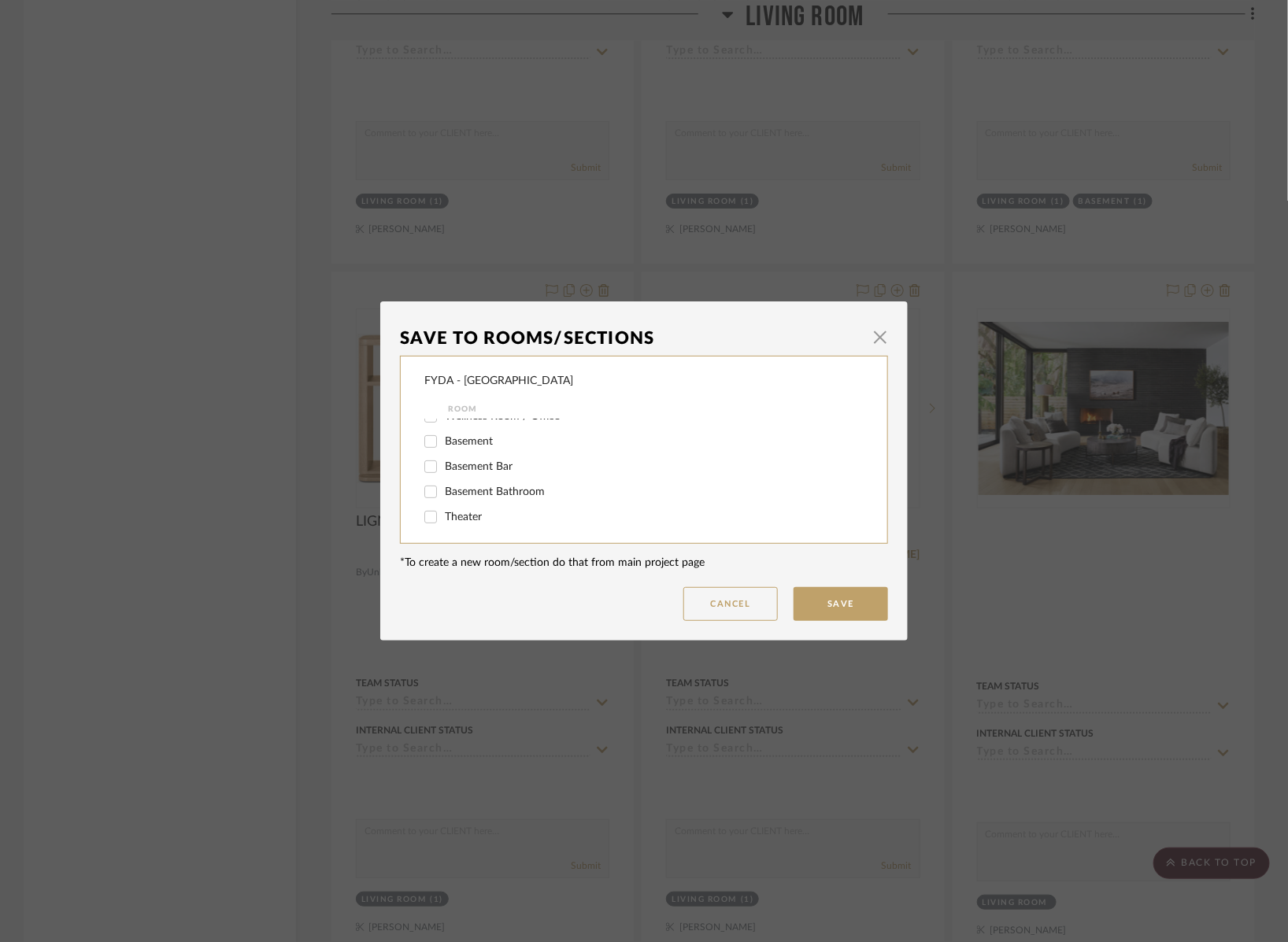
click at [473, 447] on span "Basement" at bounding box center [469, 442] width 48 height 11
click at [444, 454] on input "Basement" at bounding box center [431, 442] width 26 height 26
checkbox input "true"
click at [835, 606] on button "Save" at bounding box center [841, 604] width 94 height 34
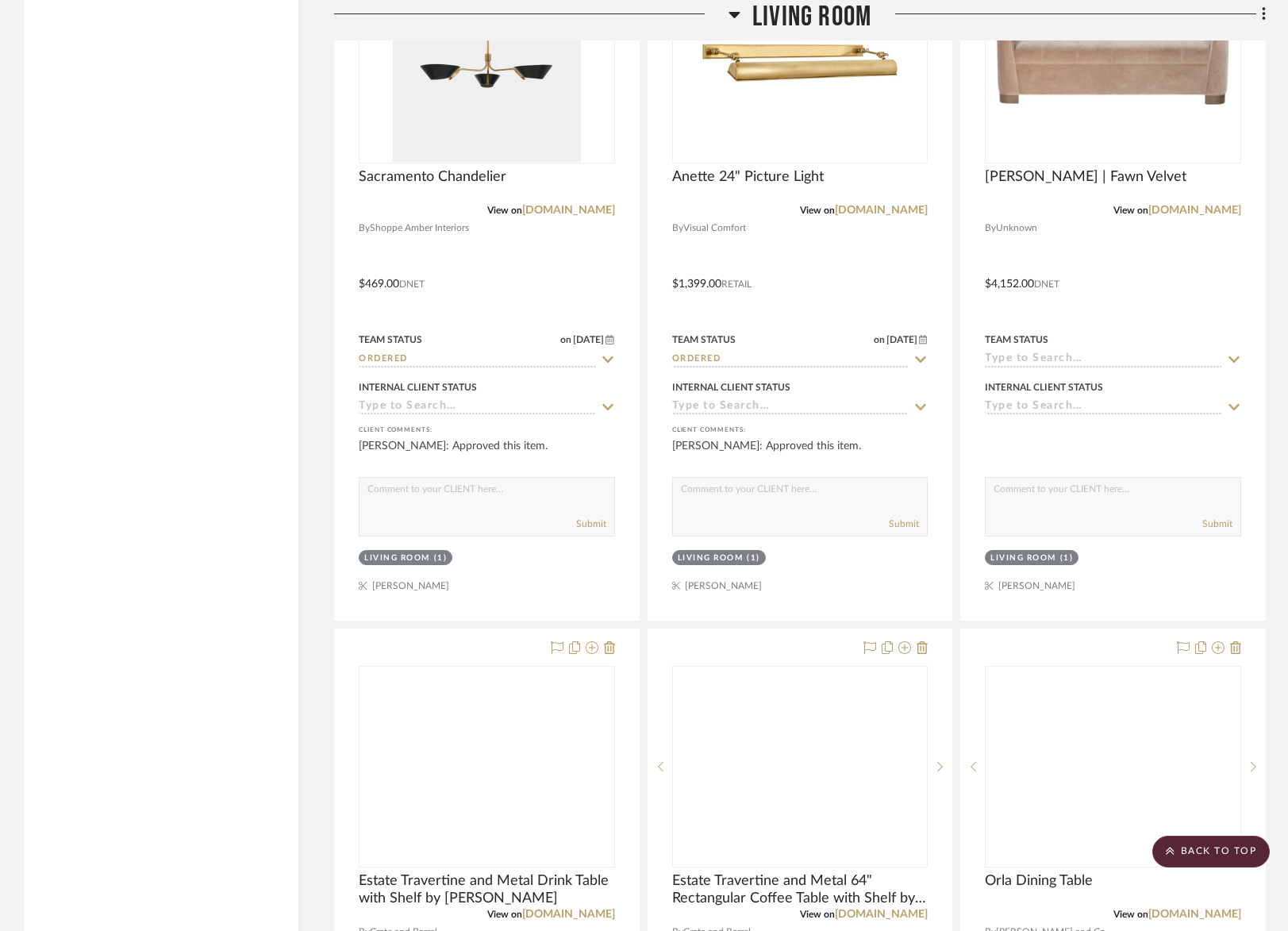
scroll to position [9628, 0]
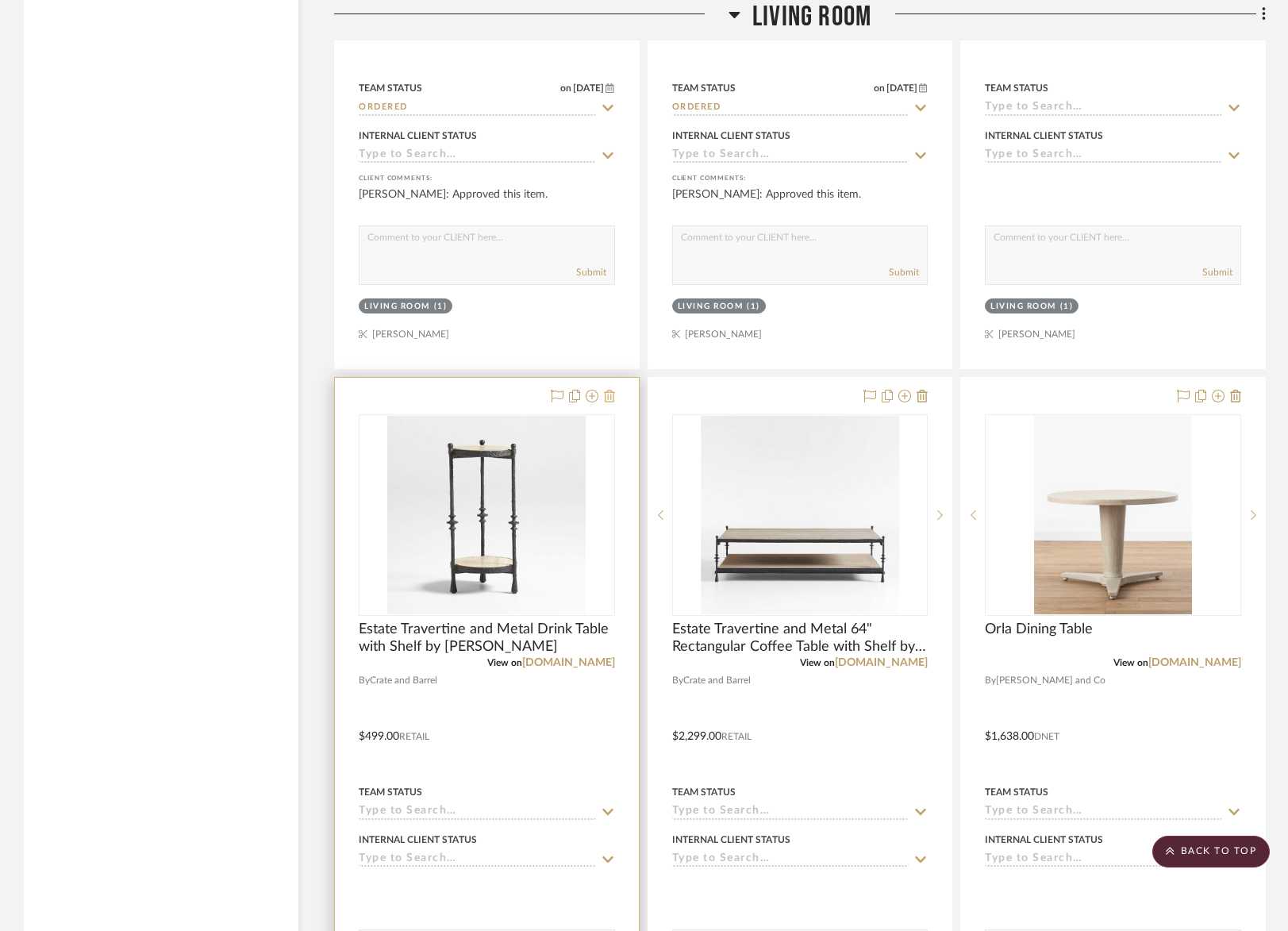
click at [609, 390] on icon at bounding box center [609, 396] width 11 height 13
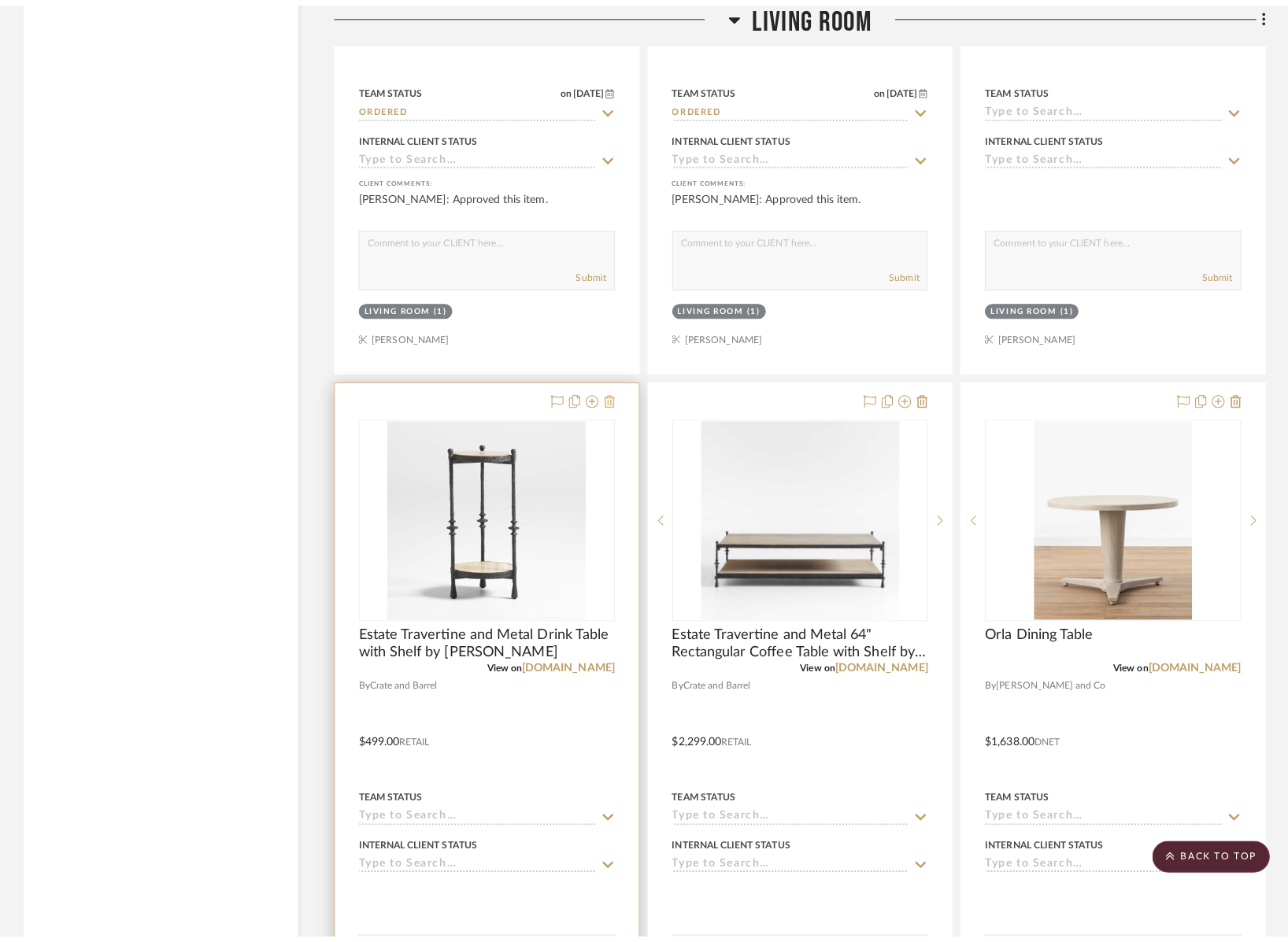
scroll to position [0, 0]
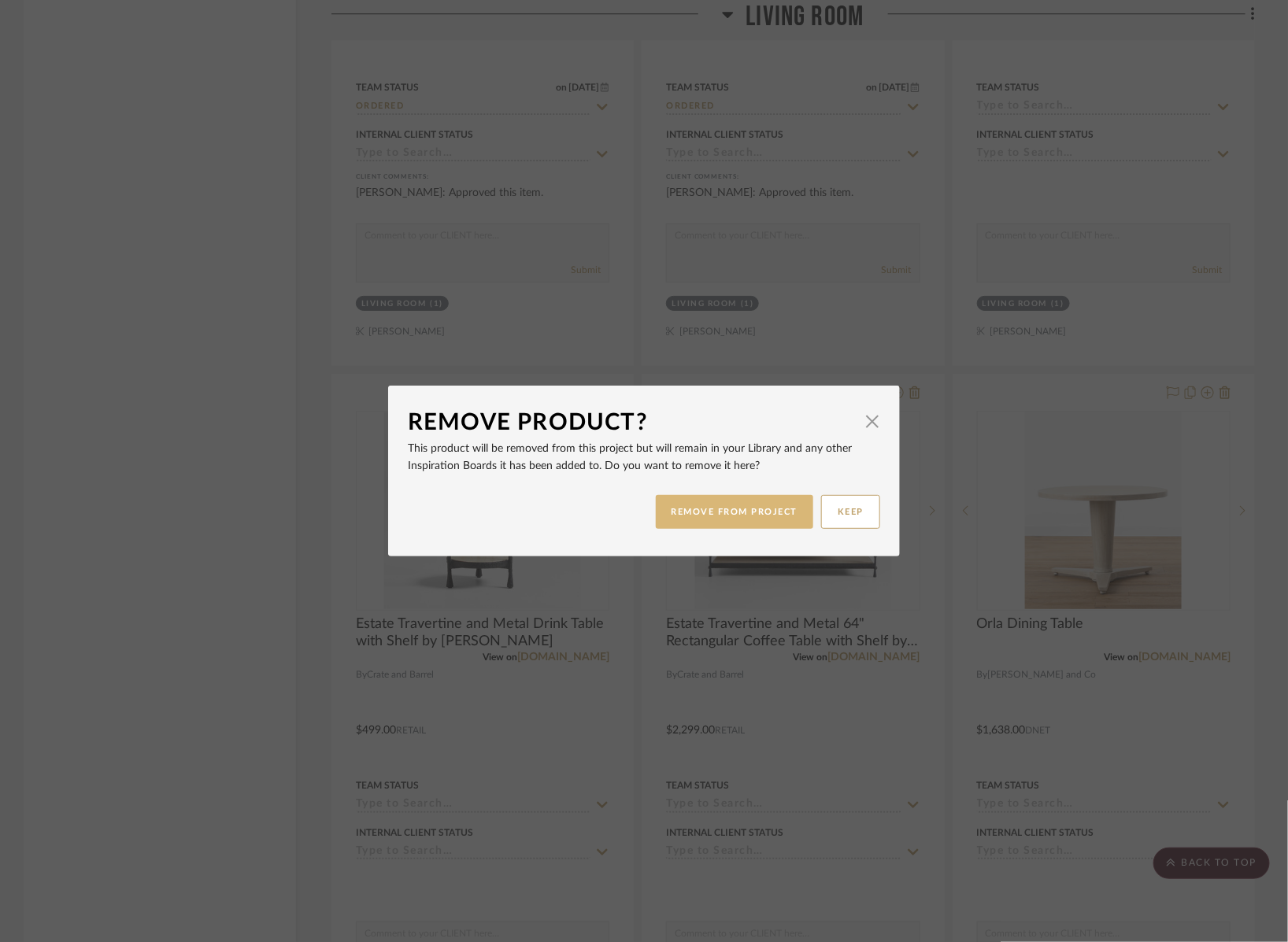
click at [761, 512] on button "REMOVE FROM PROJECT" at bounding box center [735, 512] width 158 height 34
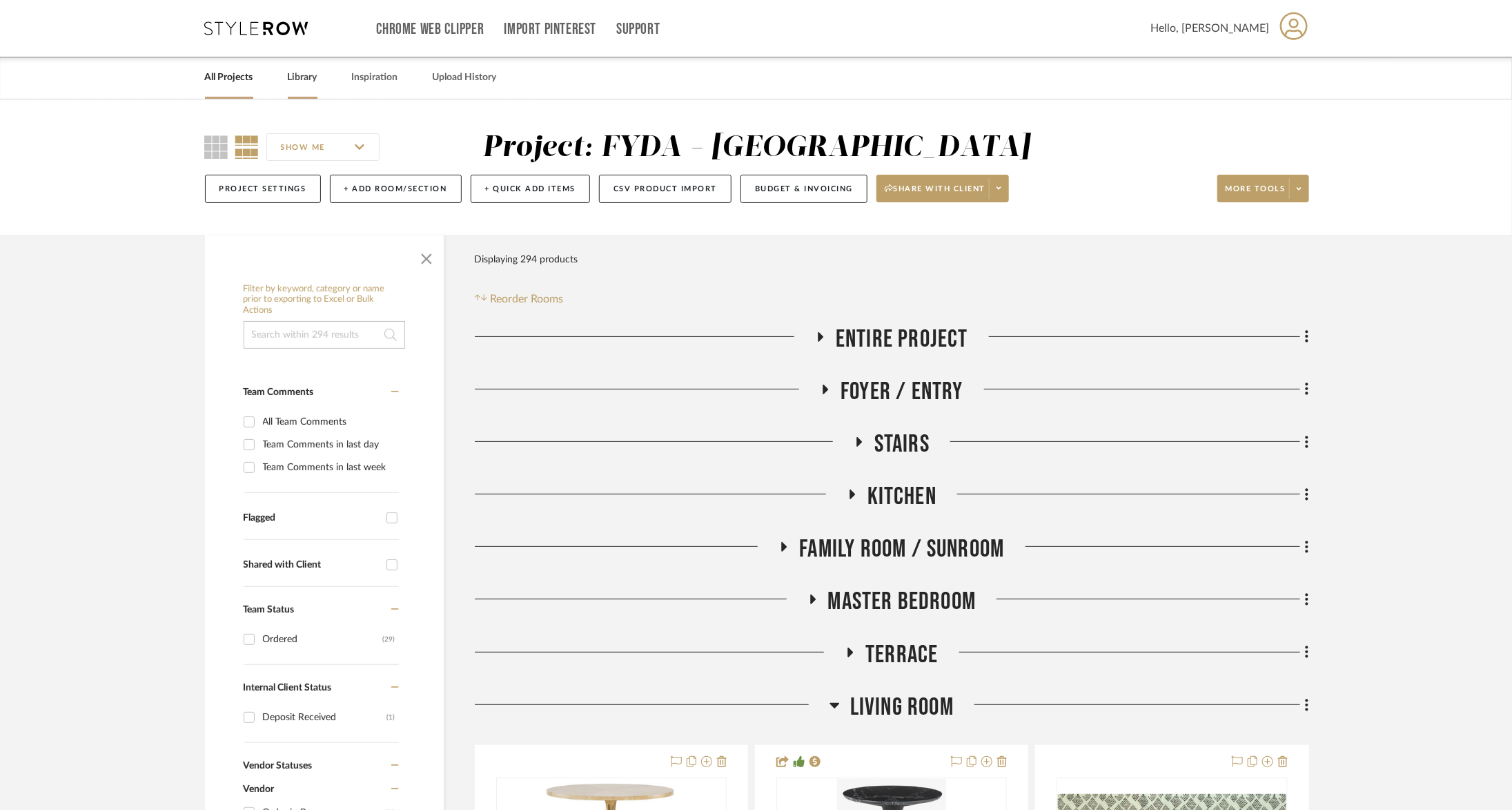
click at [301, 74] on link "Library" at bounding box center [302, 78] width 29 height 19
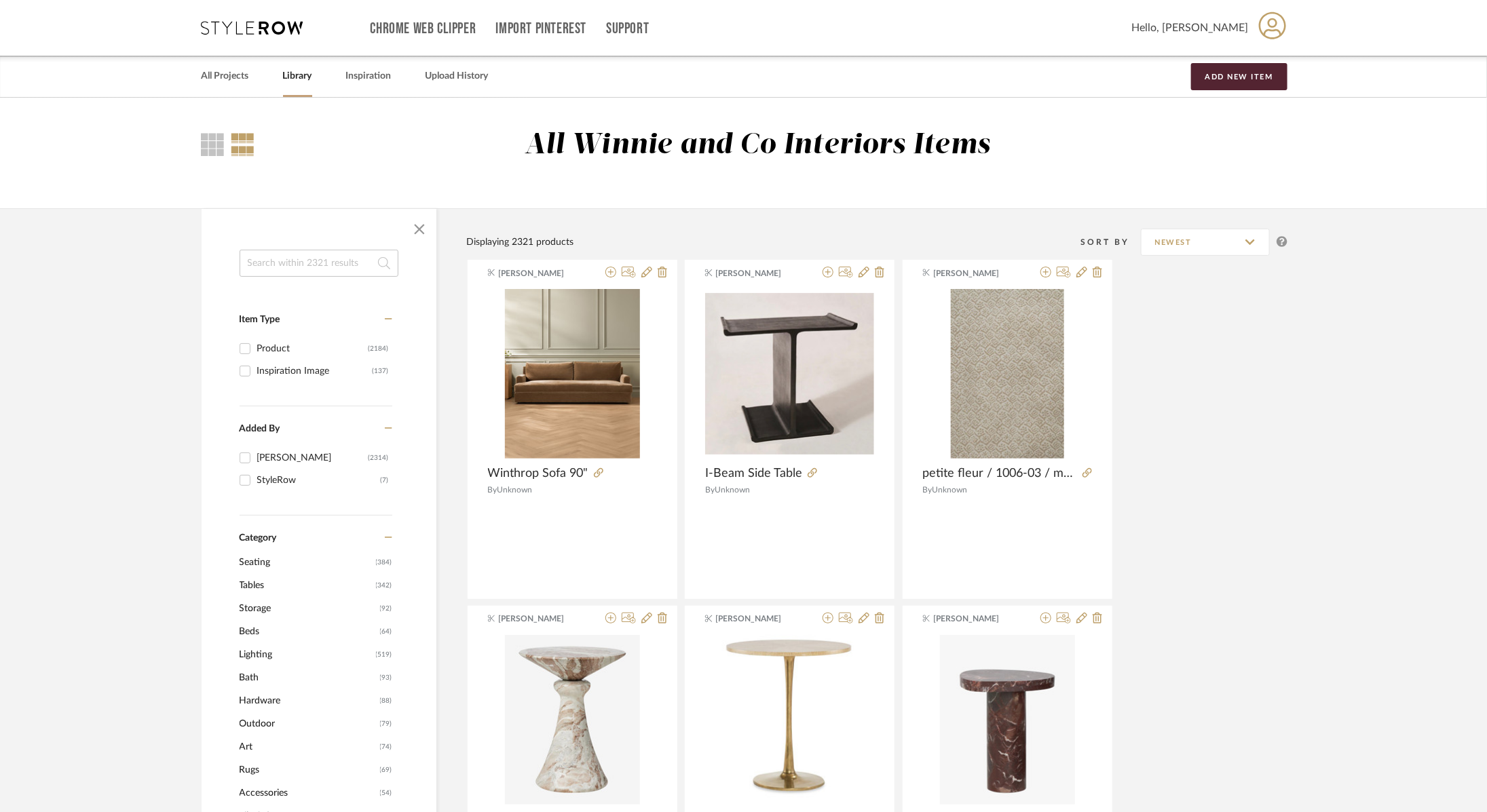
click at [292, 265] on input at bounding box center [318, 263] width 159 height 27
type input "billie"
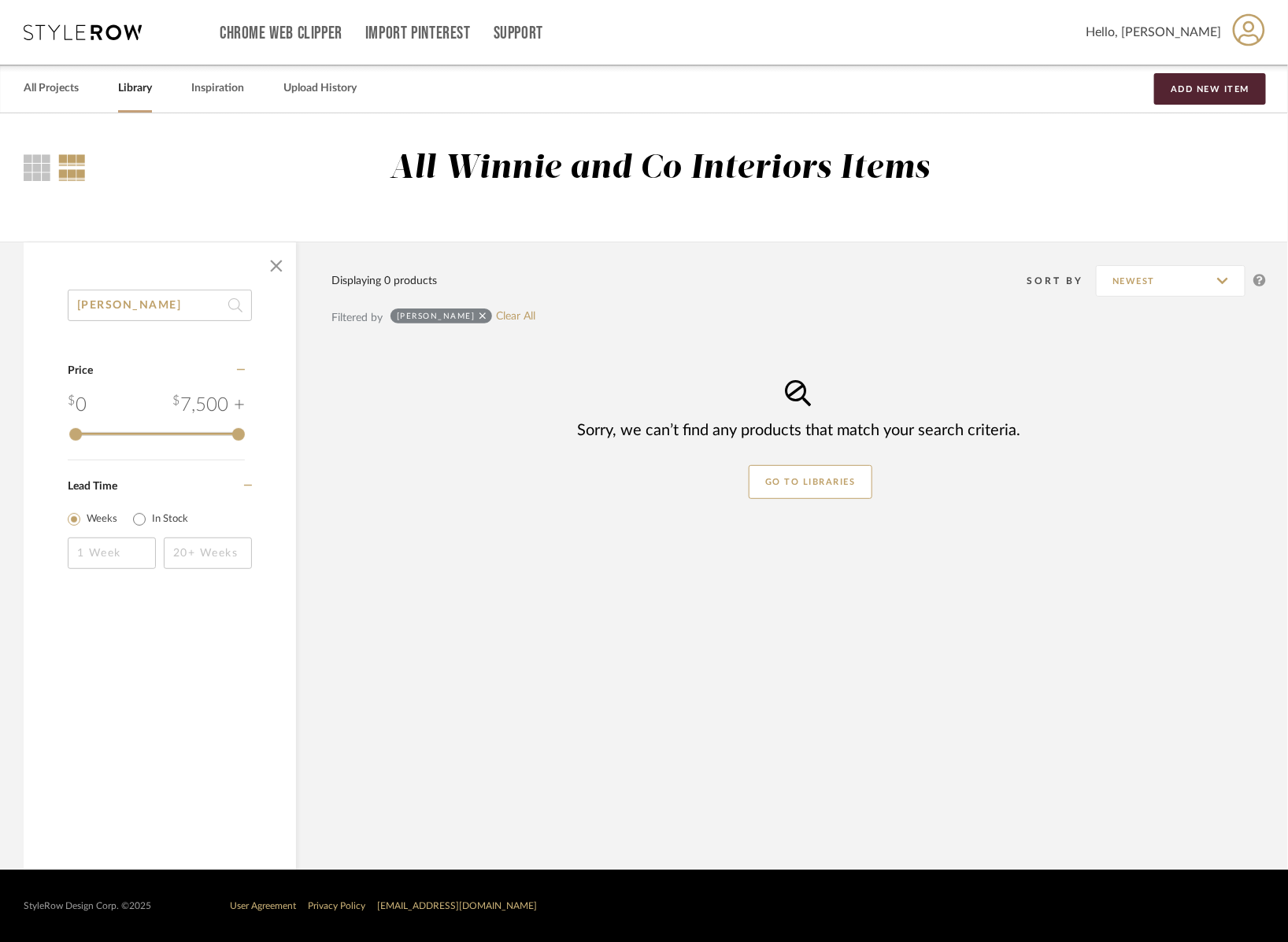
click at [89, 33] on icon at bounding box center [83, 33] width 118 height 16
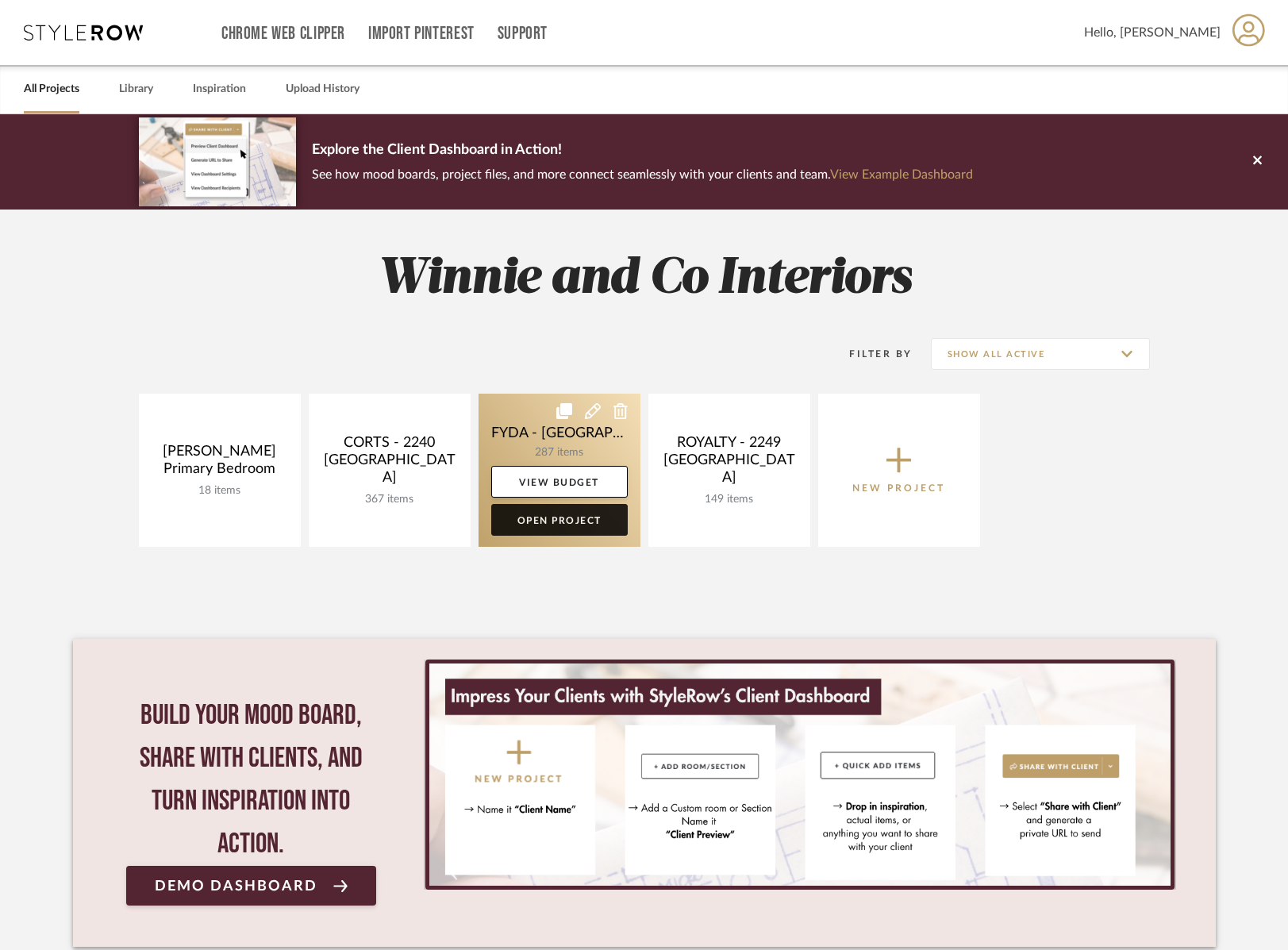
click at [563, 521] on link "Open Project" at bounding box center [560, 520] width 137 height 31
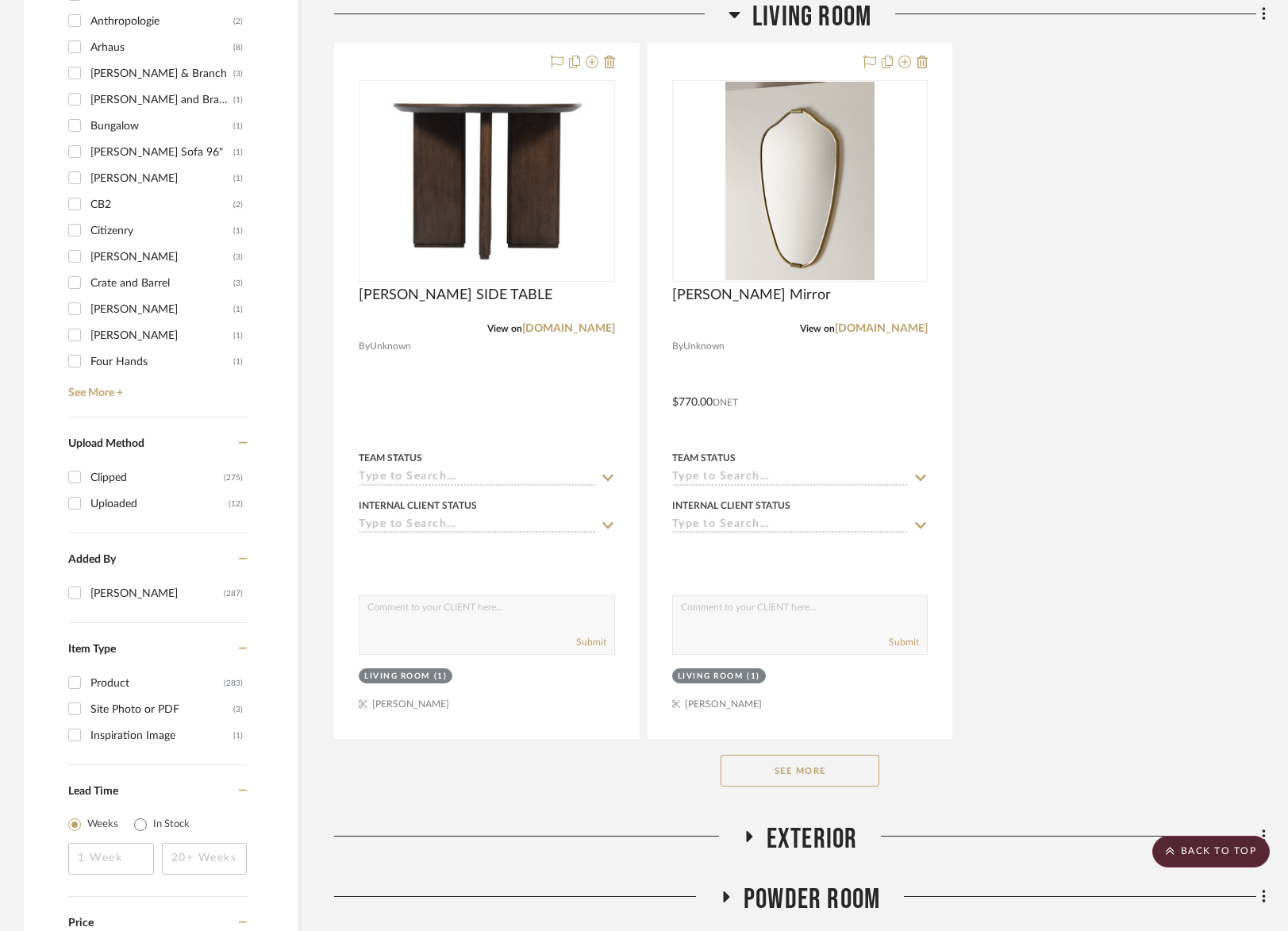
scroll to position [2242, 0]
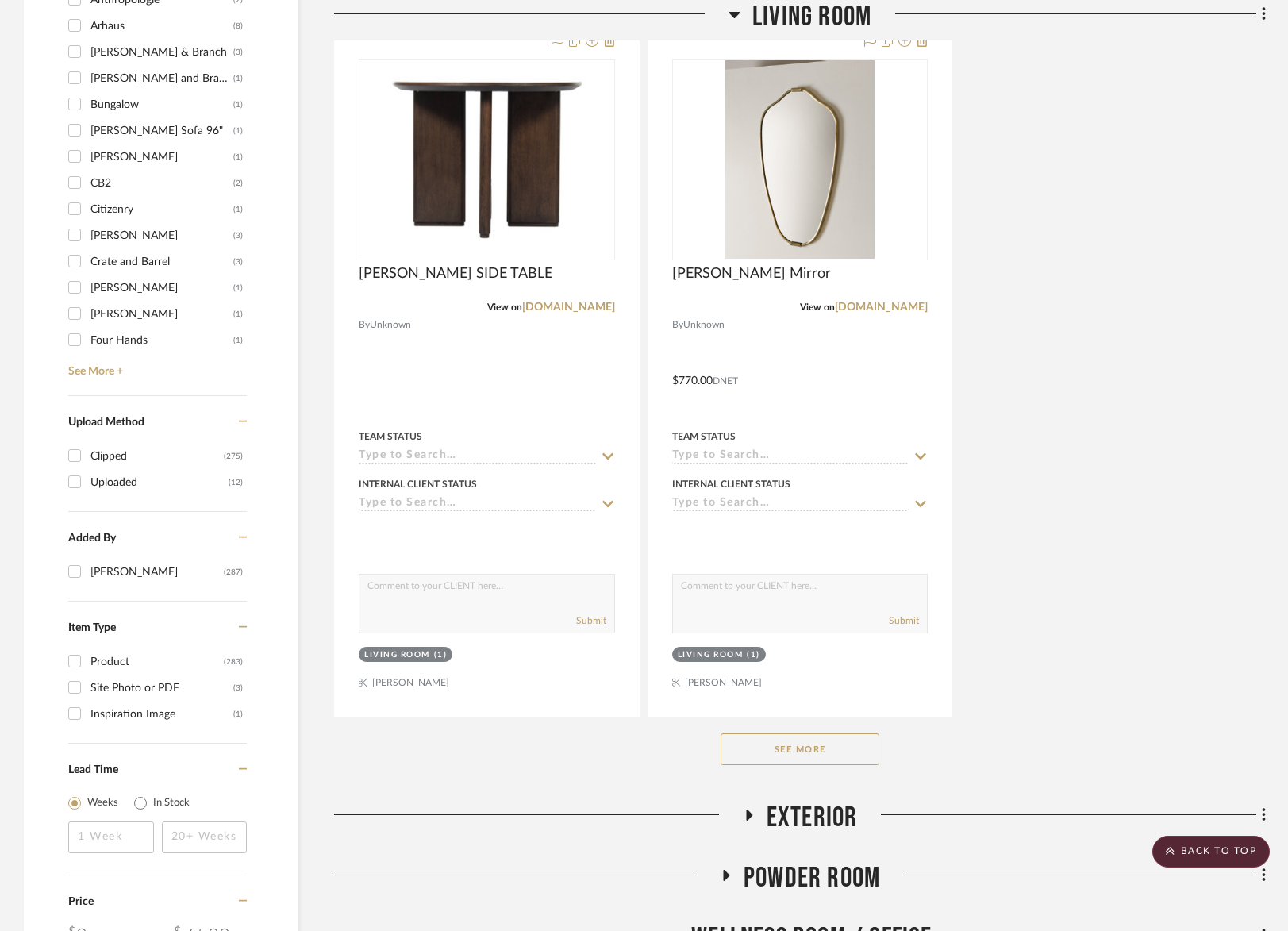
click at [822, 749] on button "See More" at bounding box center [799, 748] width 158 height 31
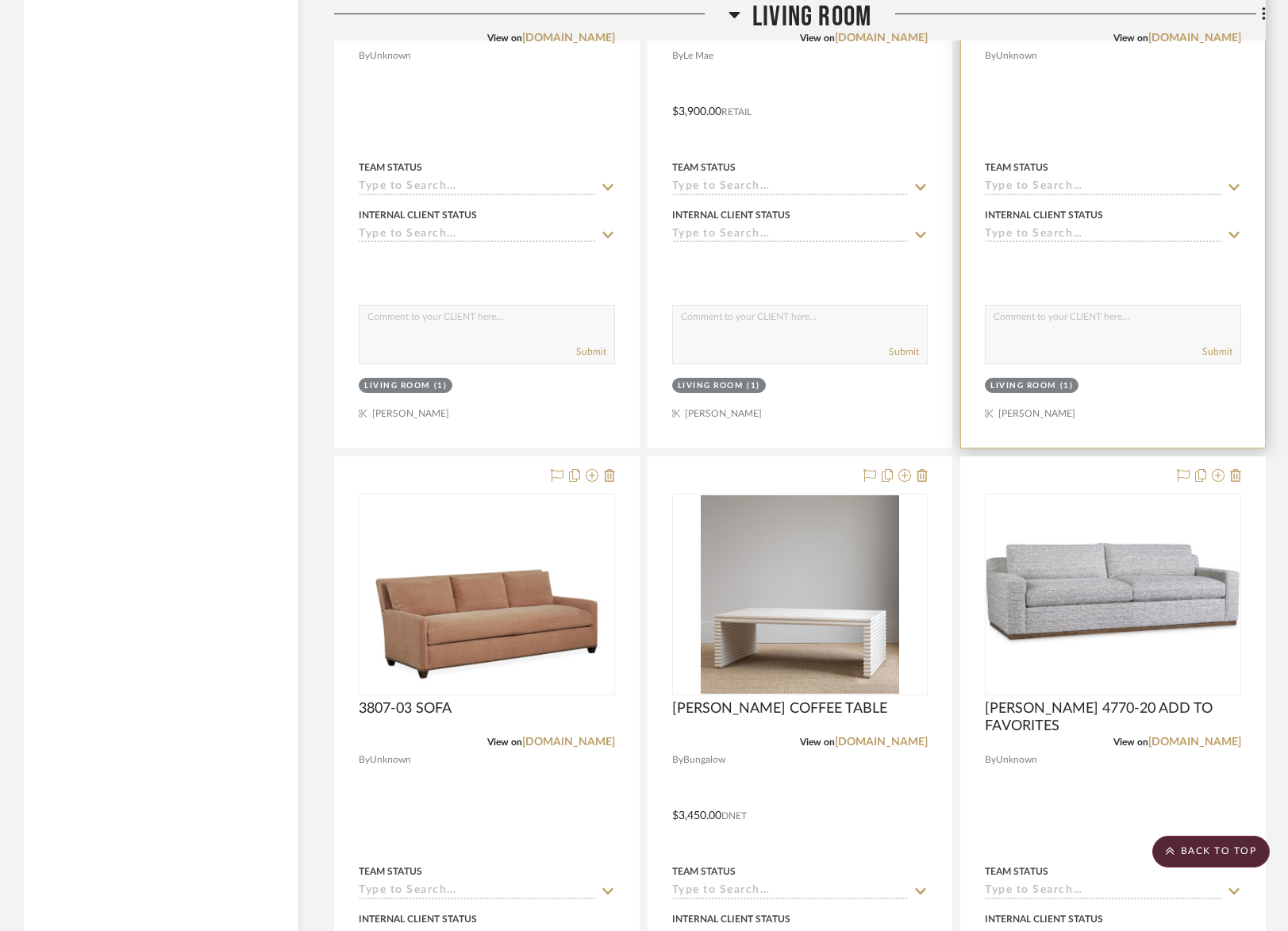
scroll to position [4625, 0]
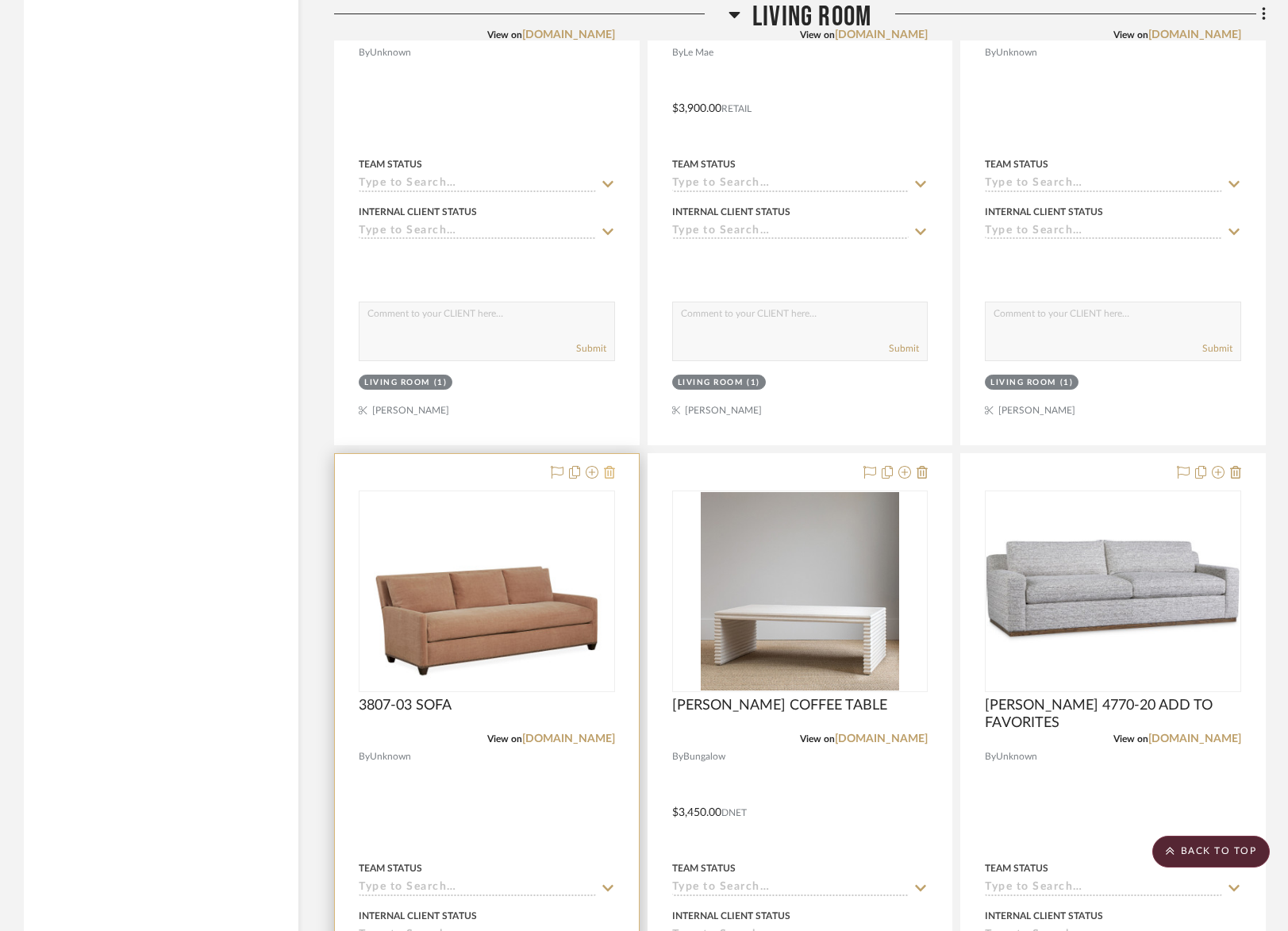
click at [613, 466] on icon at bounding box center [609, 472] width 11 height 13
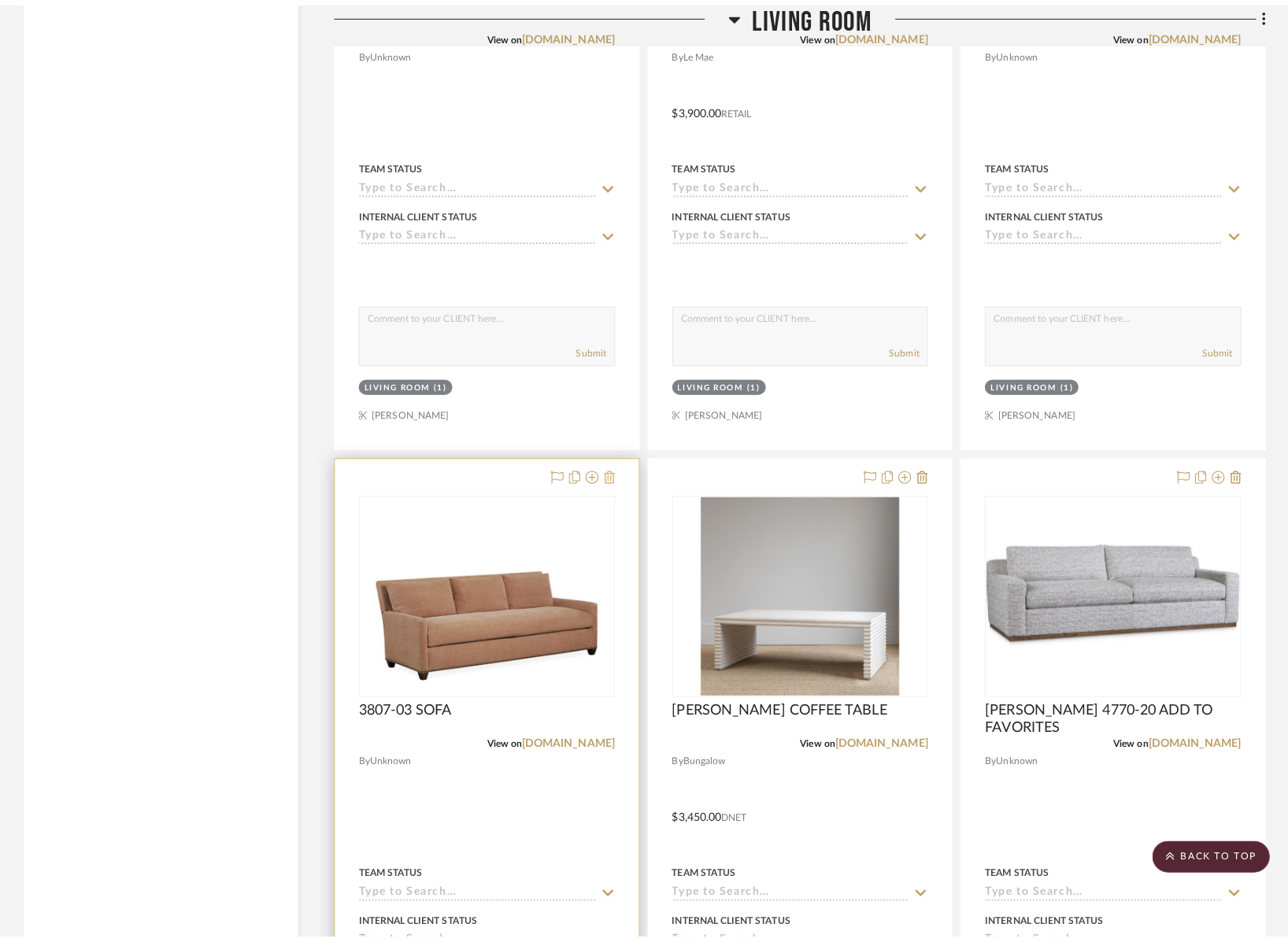
scroll to position [0, 0]
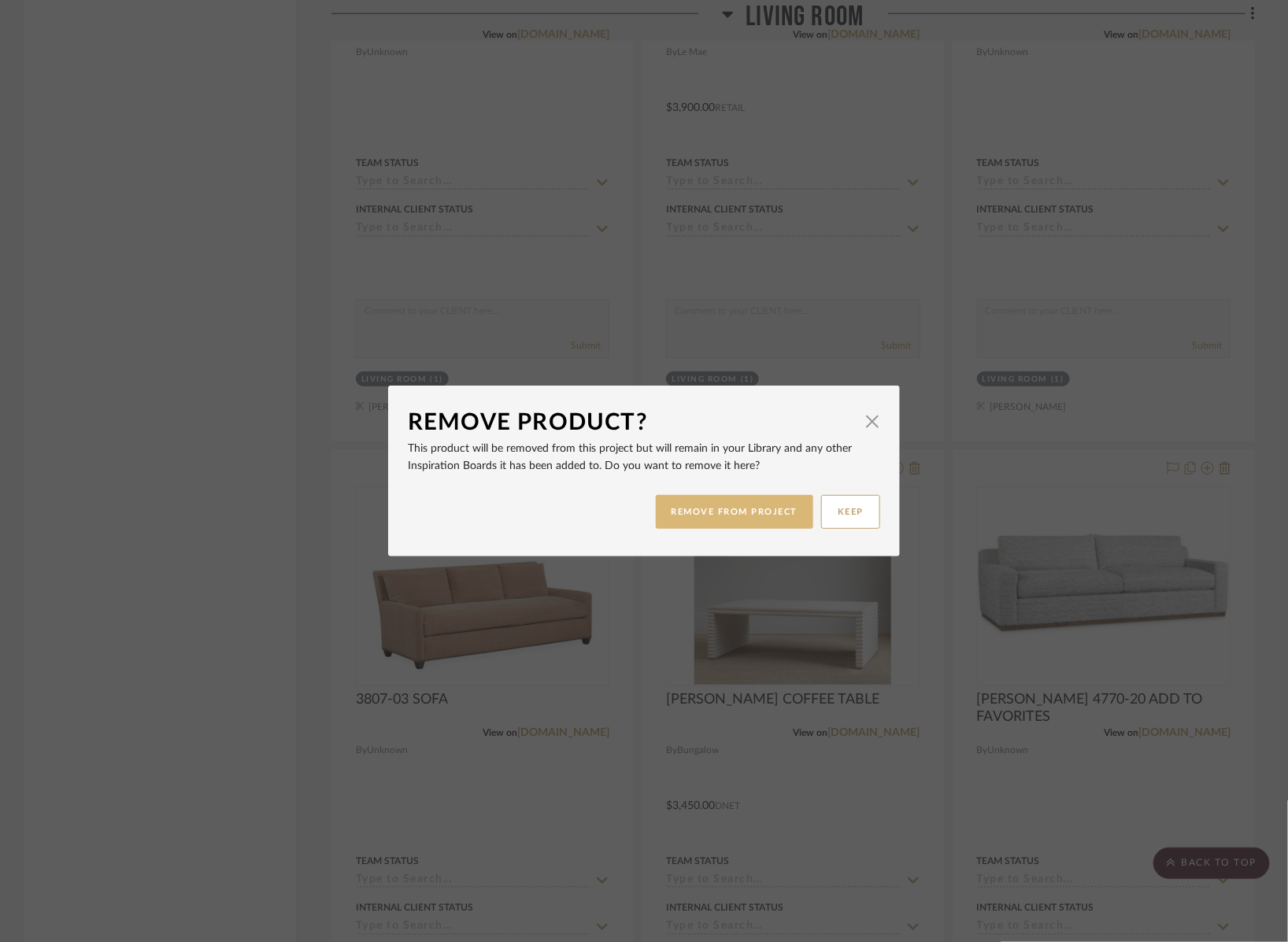
click at [721, 516] on button "REMOVE FROM PROJECT" at bounding box center [735, 512] width 158 height 34
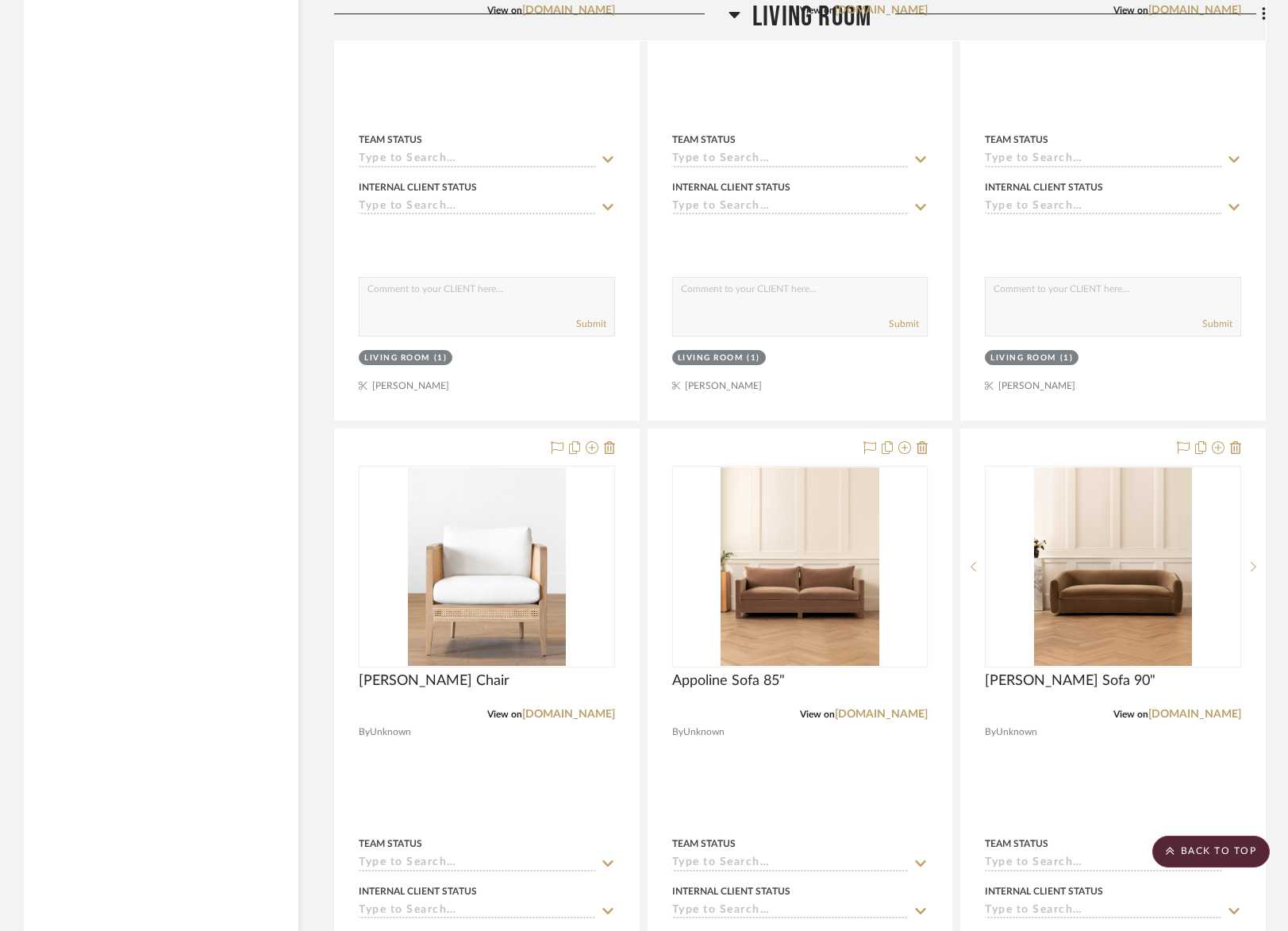
scroll to position [6075, 0]
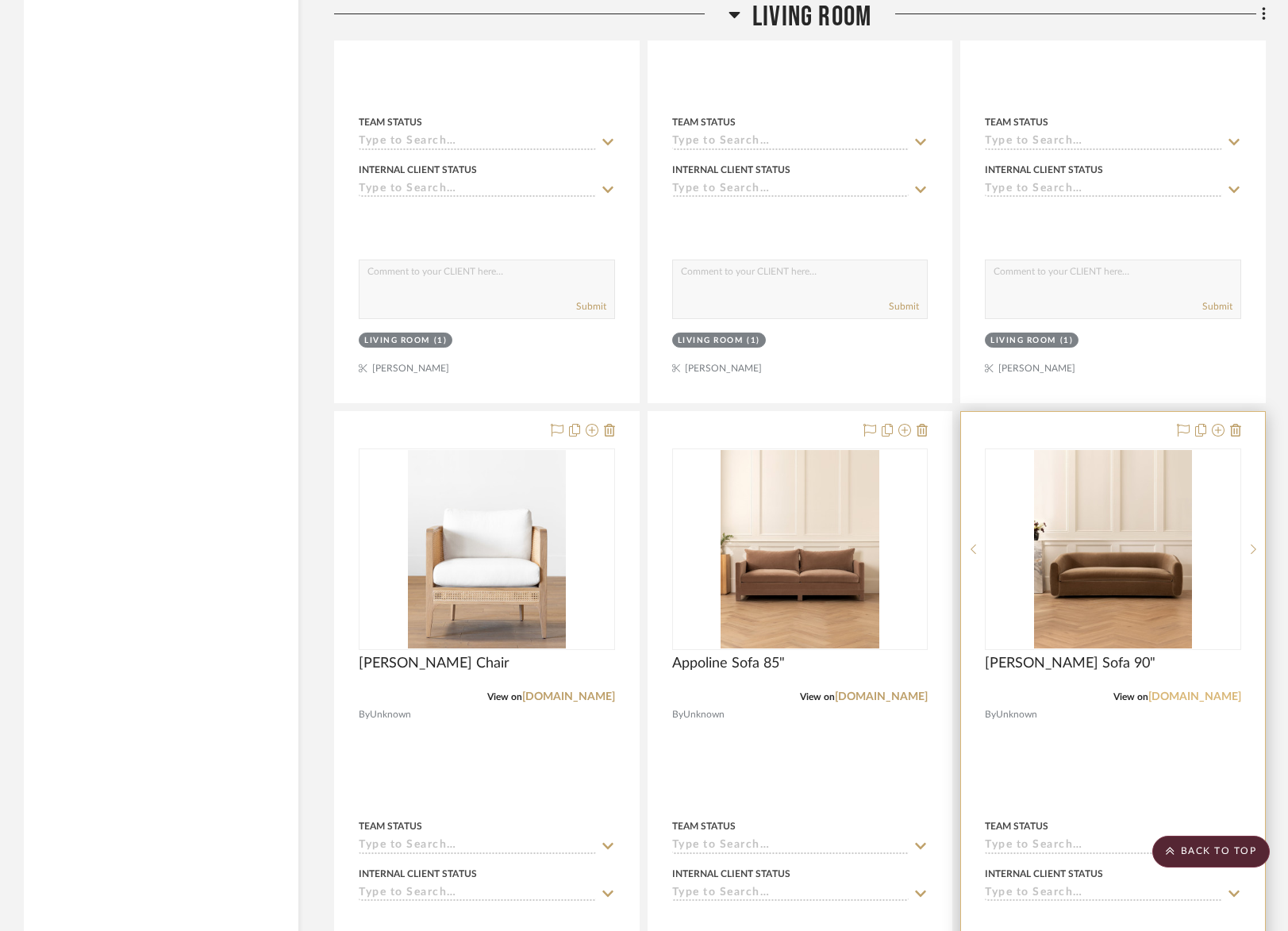
click at [1186, 691] on link "[DOMAIN_NAME]" at bounding box center [1194, 696] width 92 height 11
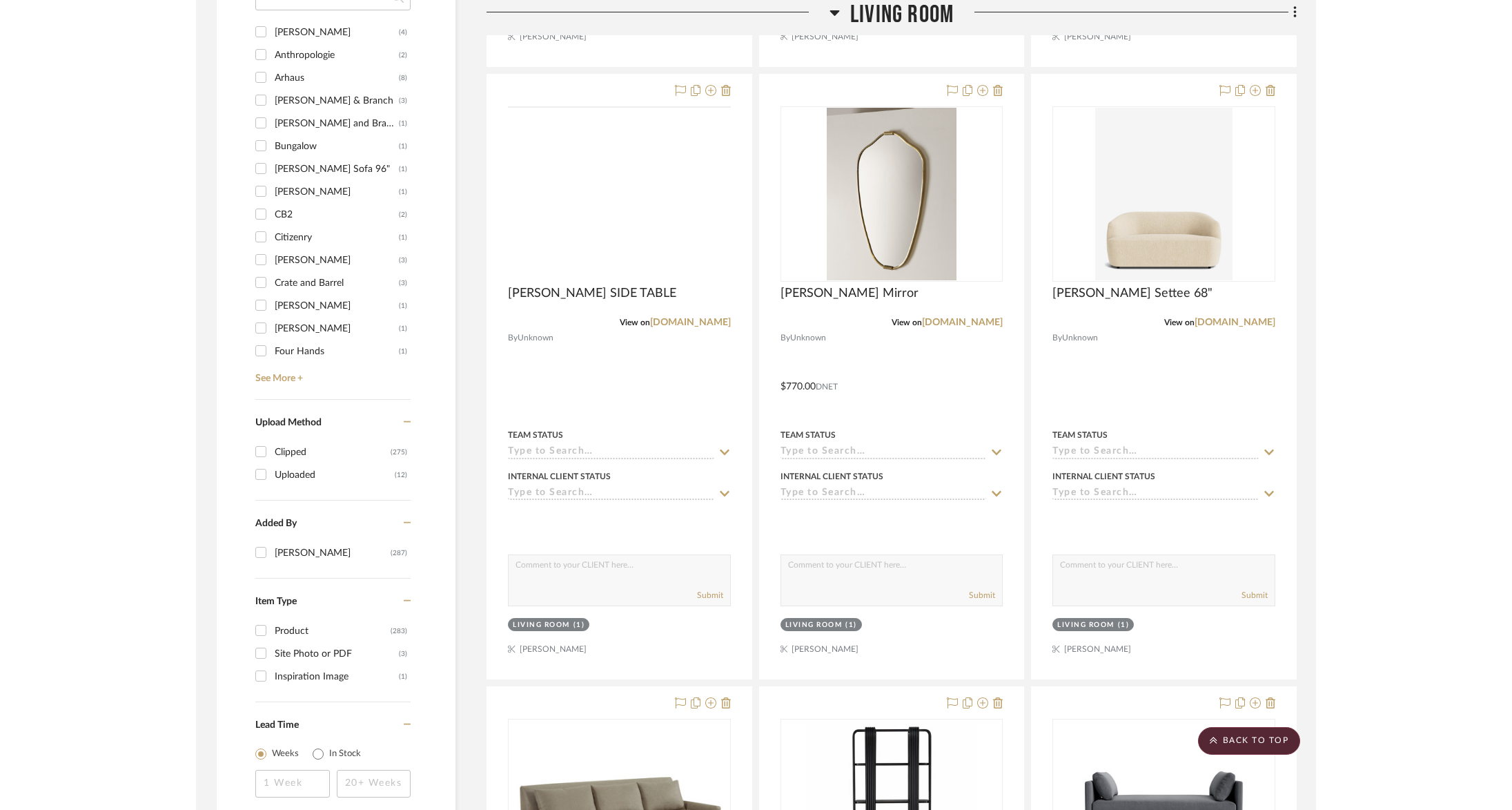
scroll to position [1684, 0]
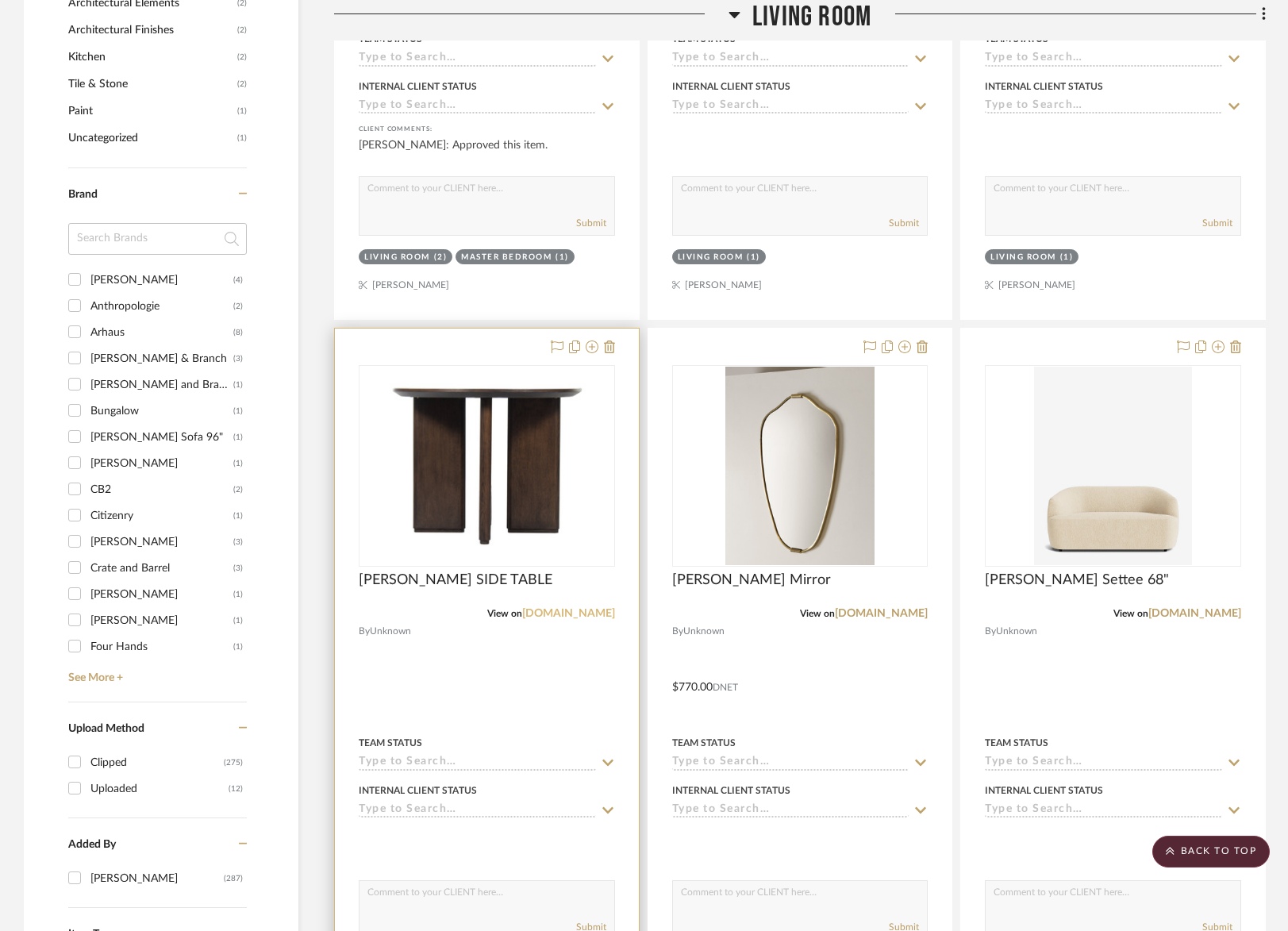
click at [560, 608] on link "[DOMAIN_NAME]" at bounding box center [568, 613] width 92 height 11
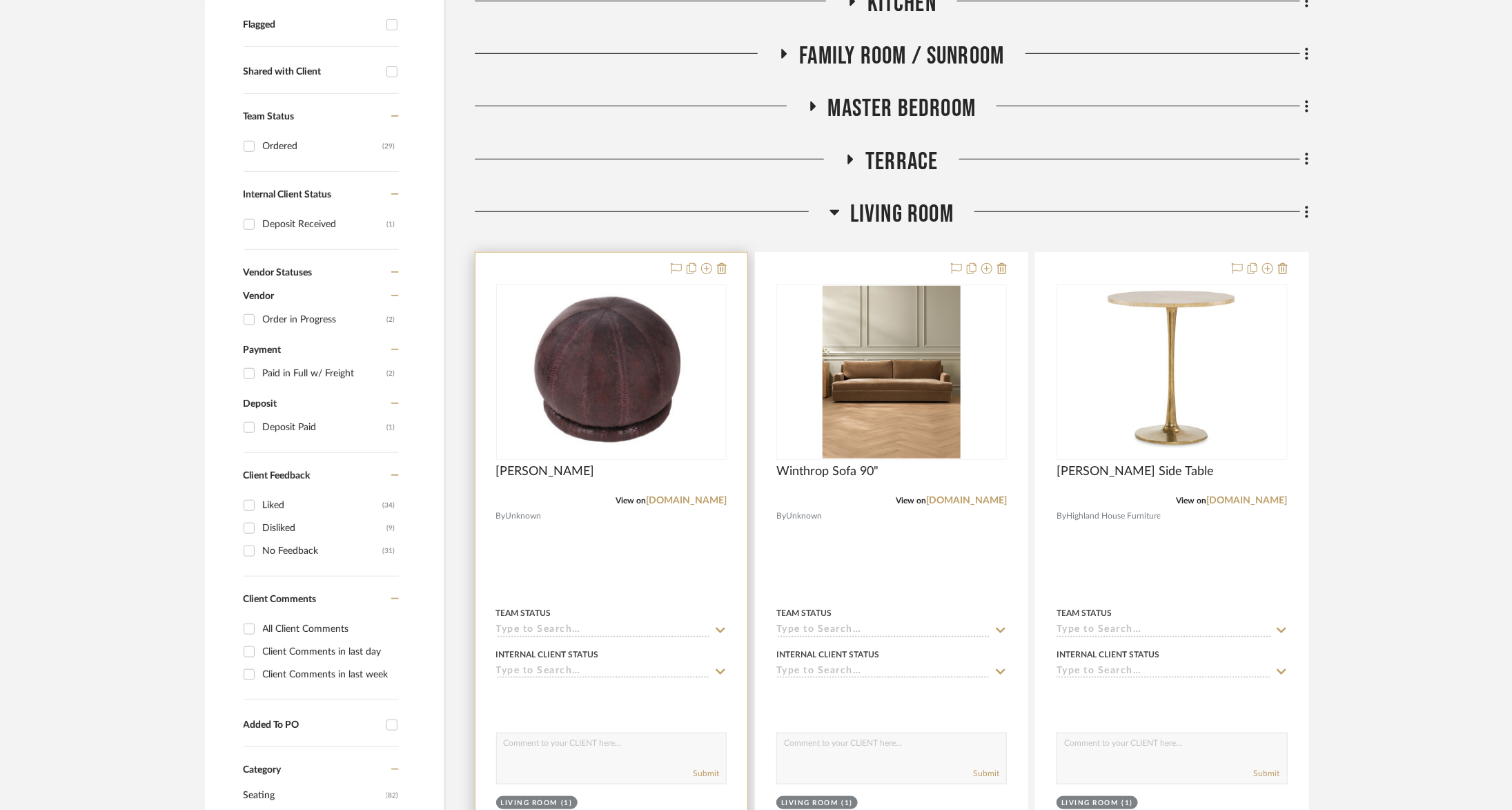
scroll to position [578, 0]
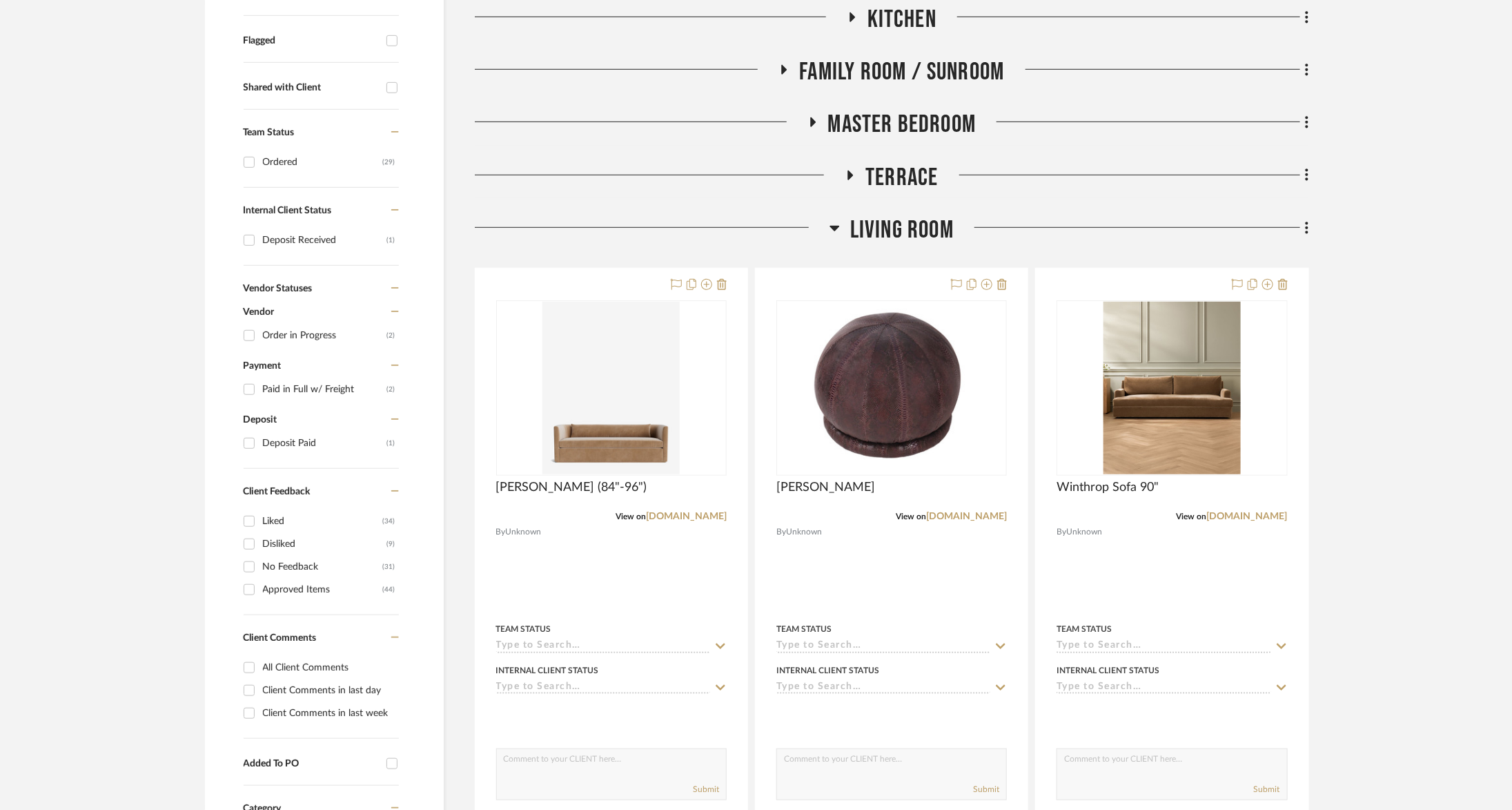
scroll to position [487, 0]
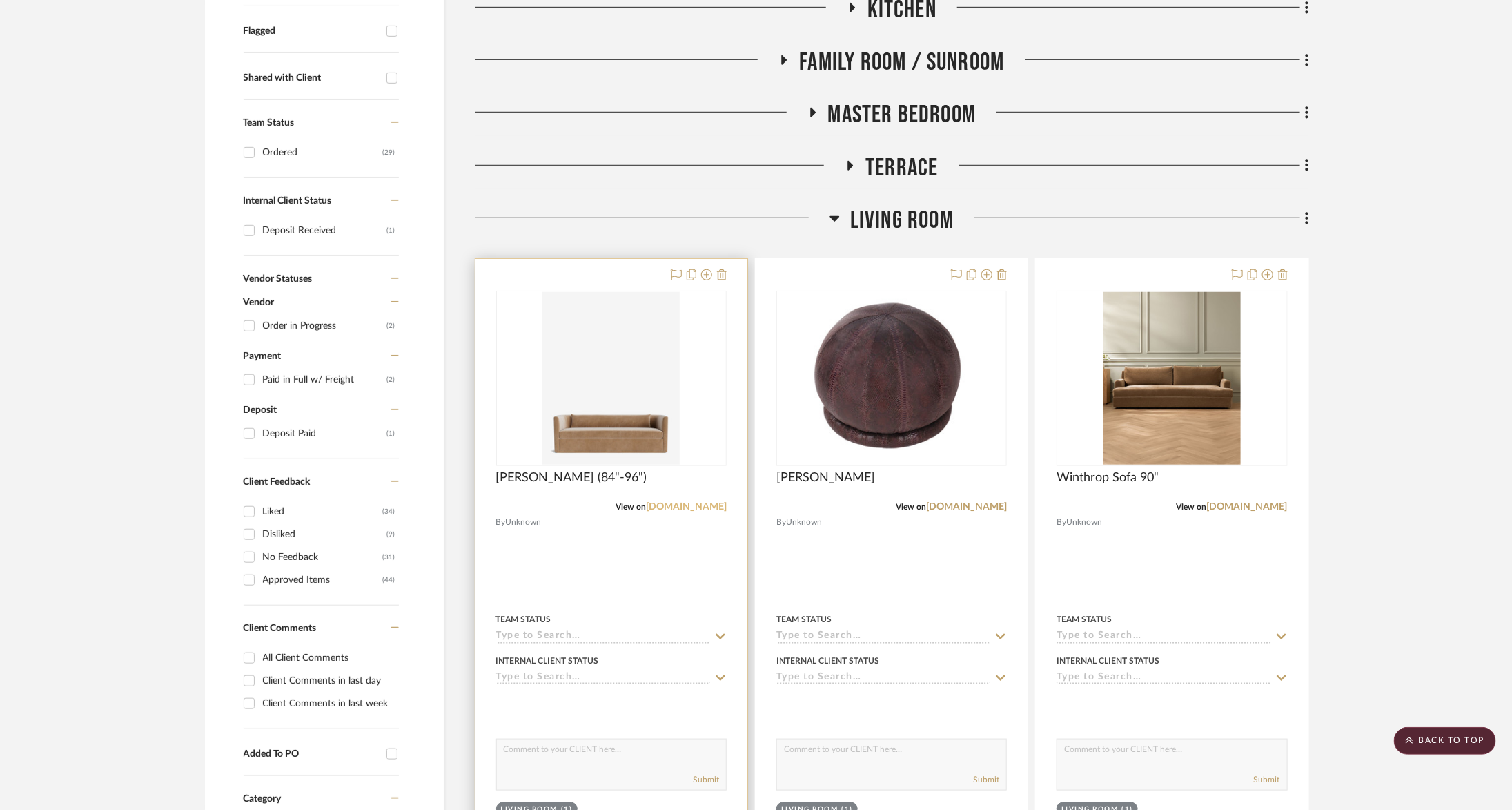
click at [706, 504] on link "[DOMAIN_NAME]" at bounding box center [686, 506] width 80 height 10
